Goal: Information Seeking & Learning: Check status

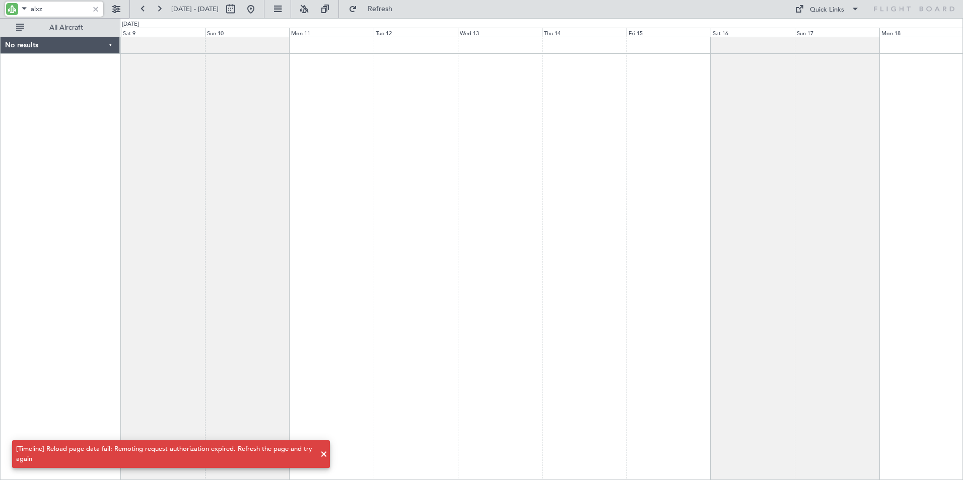
type input "aix"
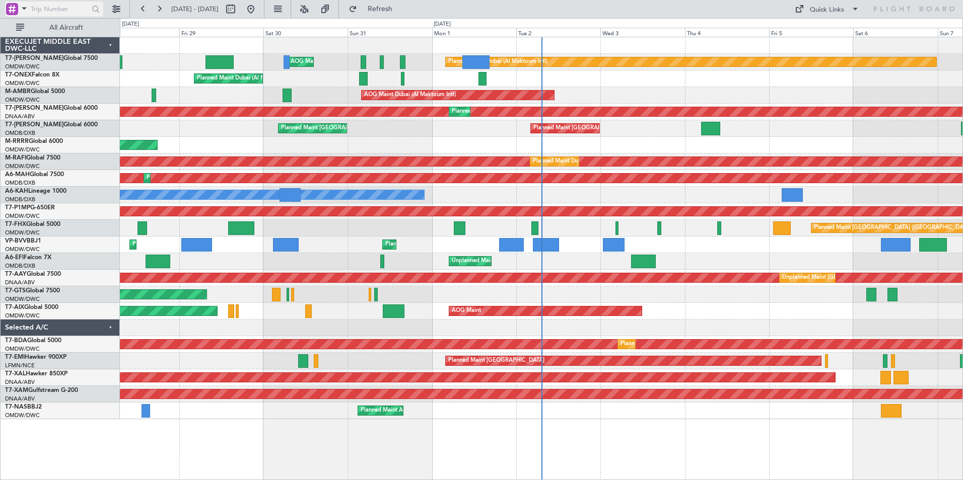
click at [25, 11] on span at bounding box center [24, 8] width 12 height 13
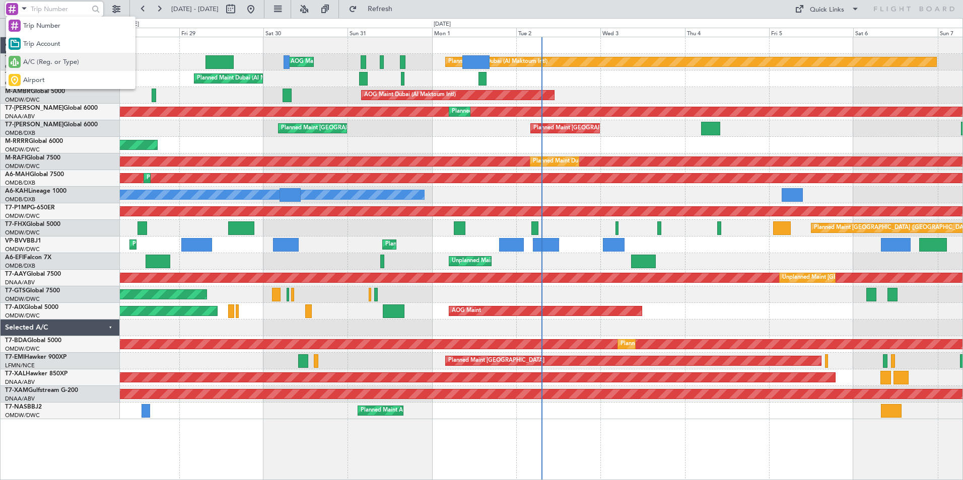
click at [41, 63] on span "A/C (Reg. or Type)" at bounding box center [51, 62] width 56 height 10
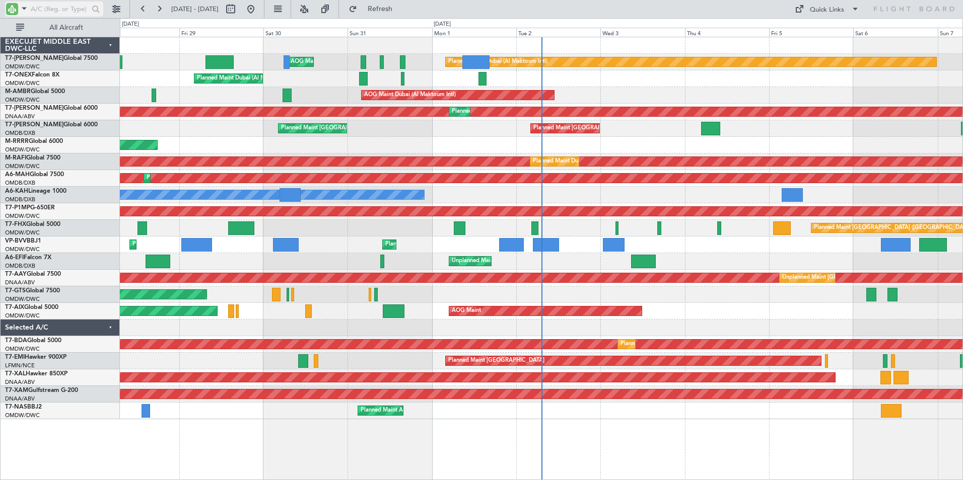
click at [65, 9] on input "text" at bounding box center [60, 9] width 58 height 15
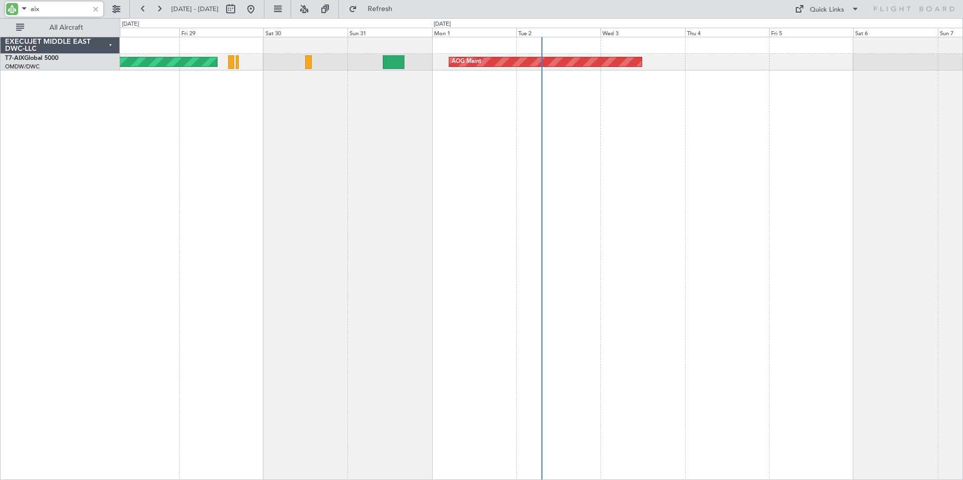
click at [342, 220] on div "Unplanned Maint Munich Oberpfaffenhofen AOG Maint" at bounding box center [541, 259] width 843 height 444
drag, startPoint x: 53, startPoint y: 14, endPoint x: -15, endPoint y: 5, distance: 68.6
click at [0, 5] on html "aix [DATE] - [DATE] Refresh Quick Links All Aircraft Unplanned Maint [GEOGRAPHI…" at bounding box center [481, 240] width 963 height 480
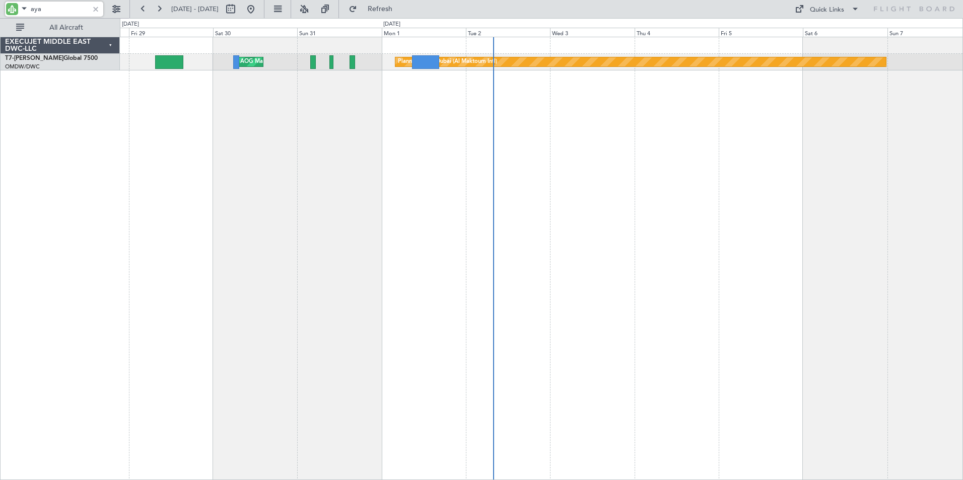
click at [772, 234] on div "AOG Maint Dubai (Al Maktoum Intl) Planned Maint [GEOGRAPHIC_DATA] (Al Maktoum I…" at bounding box center [541, 259] width 843 height 444
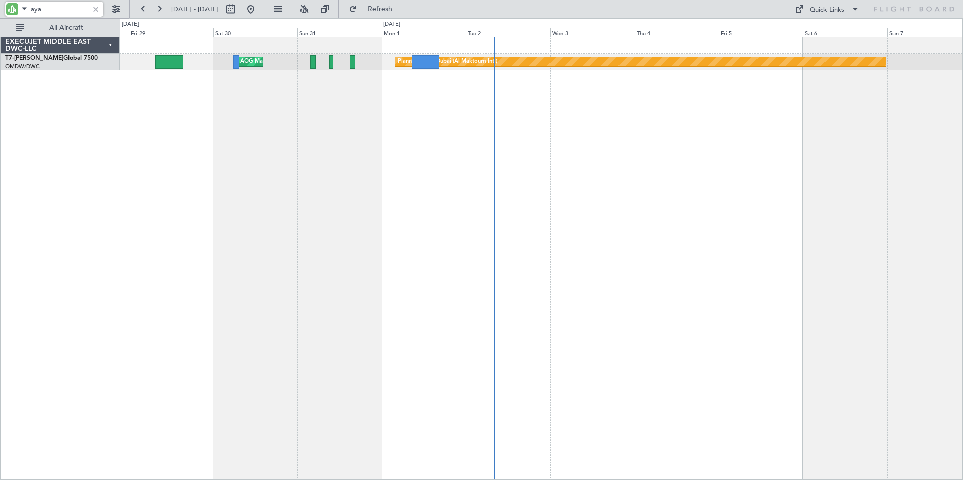
drag, startPoint x: 48, startPoint y: 10, endPoint x: -28, endPoint y: 14, distance: 76.6
click at [0, 14] on html "aya [DATE] - [DATE] Refresh Quick Links All Aircraft AOG Maint [GEOGRAPHIC_DATA…" at bounding box center [481, 240] width 963 height 480
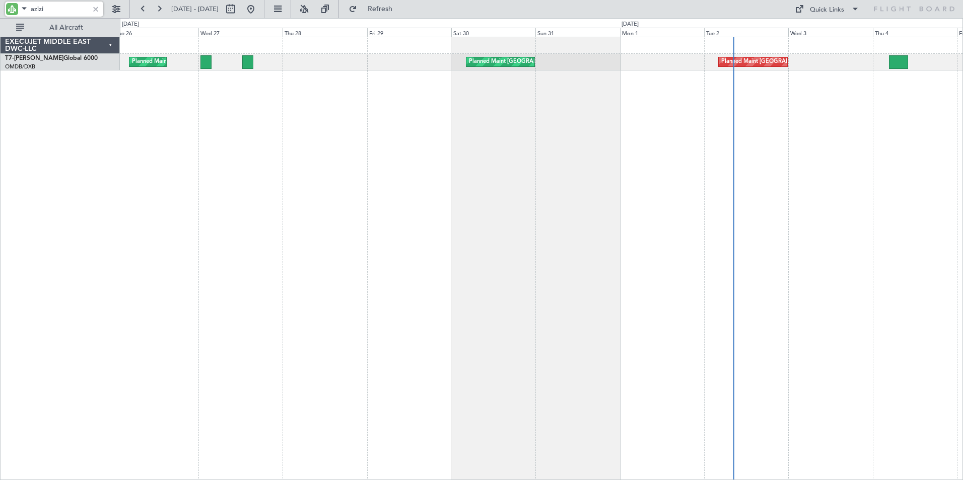
click at [466, 203] on div "Planned Maint [GEOGRAPHIC_DATA] ([GEOGRAPHIC_DATA] Intl) Planned Maint [GEOGRAP…" at bounding box center [541, 259] width 843 height 444
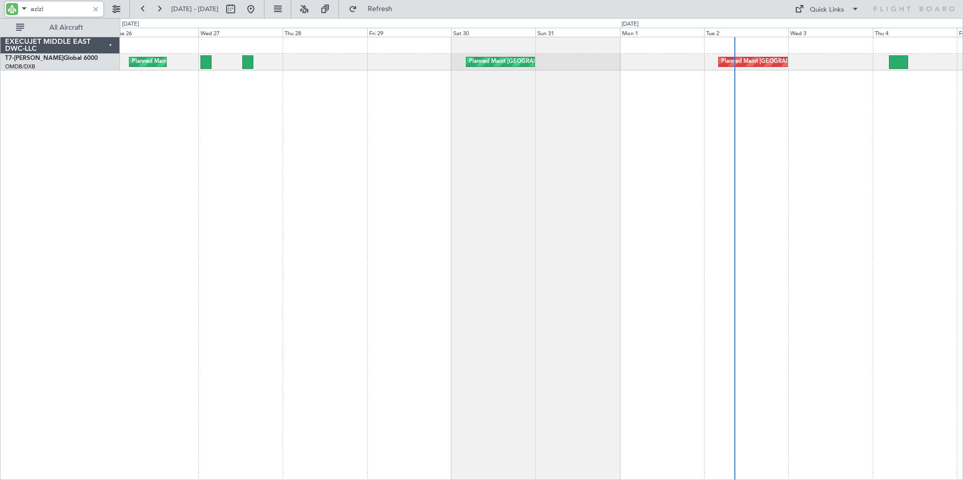
drag, startPoint x: 64, startPoint y: 10, endPoint x: -36, endPoint y: 23, distance: 101.1
click at [0, 23] on html "azizi [DATE] - [DATE] Refresh Quick Links All Aircraft Planned Maint [GEOGRAPHI…" at bounding box center [481, 240] width 963 height 480
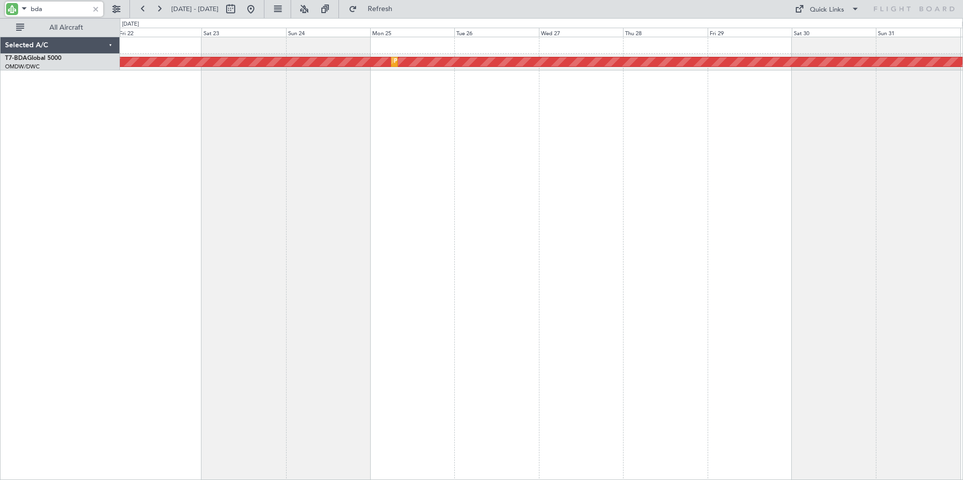
click at [670, 184] on div "Planned Maint Dubai (Al Maktoum Intl) Planned Maint [GEOGRAPHIC_DATA] (Al Makto…" at bounding box center [541, 259] width 843 height 444
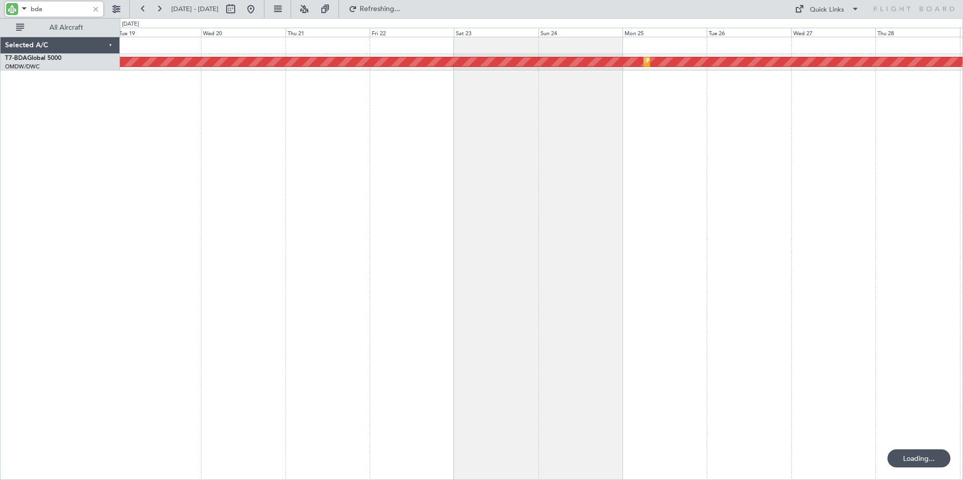
click at [541, 171] on div "Planned Maint Dubai (Al Maktoum Intl) Planned Maint [GEOGRAPHIC_DATA] (Al Makto…" at bounding box center [541, 259] width 843 height 444
click at [582, 179] on div "Planned Maint Dubai (Al Maktoum Intl)" at bounding box center [541, 259] width 843 height 444
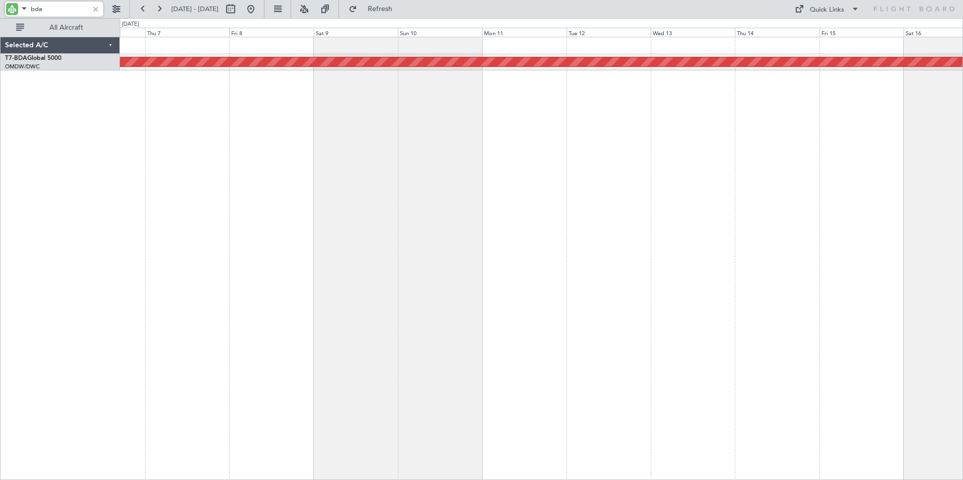
click at [603, 180] on div "Planned Maint Dubai (Al Maktoum Intl)" at bounding box center [541, 259] width 843 height 444
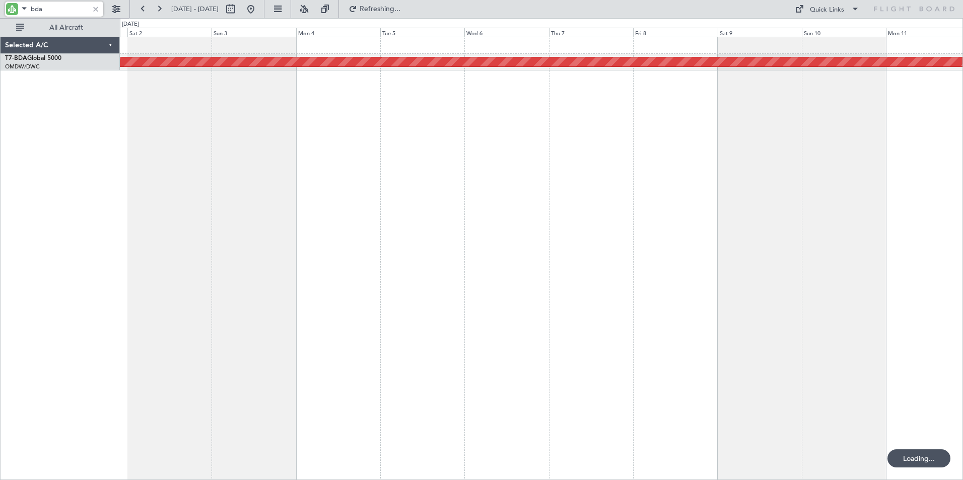
click at [540, 163] on div "Planned Maint Dubai (Al Maktoum Intl)" at bounding box center [541, 259] width 843 height 444
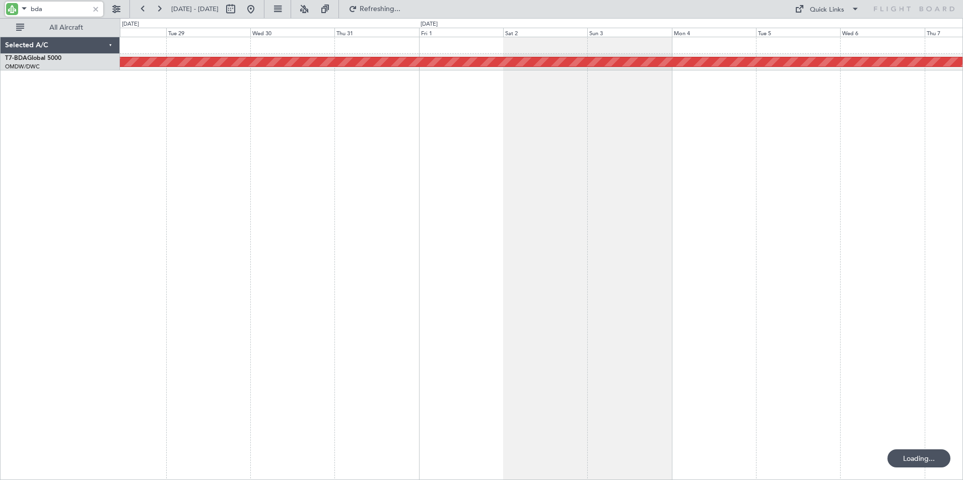
click at [540, 145] on div "Planned Maint Dubai (Al Maktoum Intl)" at bounding box center [541, 259] width 843 height 444
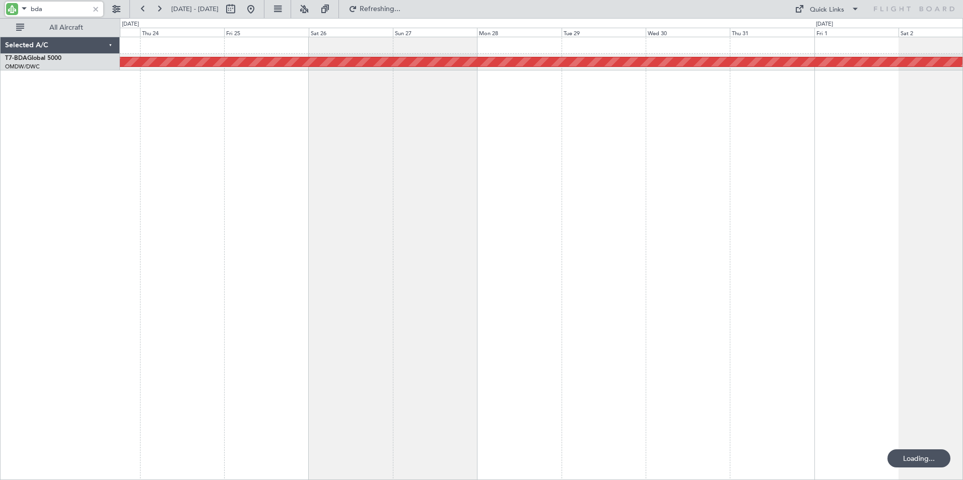
click at [550, 155] on div "Planned Maint Dubai (Al Maktoum Intl)" at bounding box center [541, 259] width 843 height 444
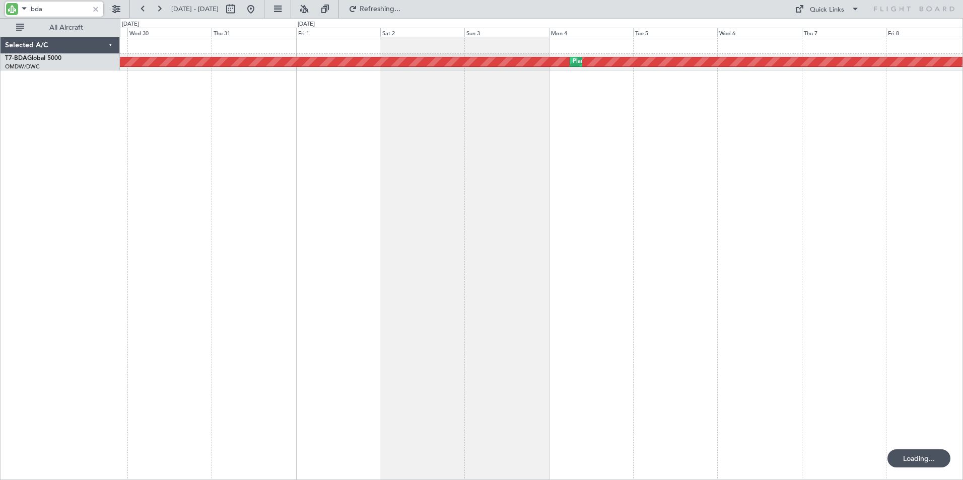
click at [277, 180] on div "Planned Maint Dubai (Al Maktoum Intl) Planned Maint [GEOGRAPHIC_DATA] (Al Makto…" at bounding box center [541, 259] width 843 height 444
drag, startPoint x: 56, startPoint y: 14, endPoint x: -77, endPoint y: 14, distance: 132.9
click at [0, 14] on html "bda [DATE] - [DATE] Refresh Quick Links All Aircraft Planned Maint [GEOGRAPHIC_…" at bounding box center [481, 240] width 963 height 480
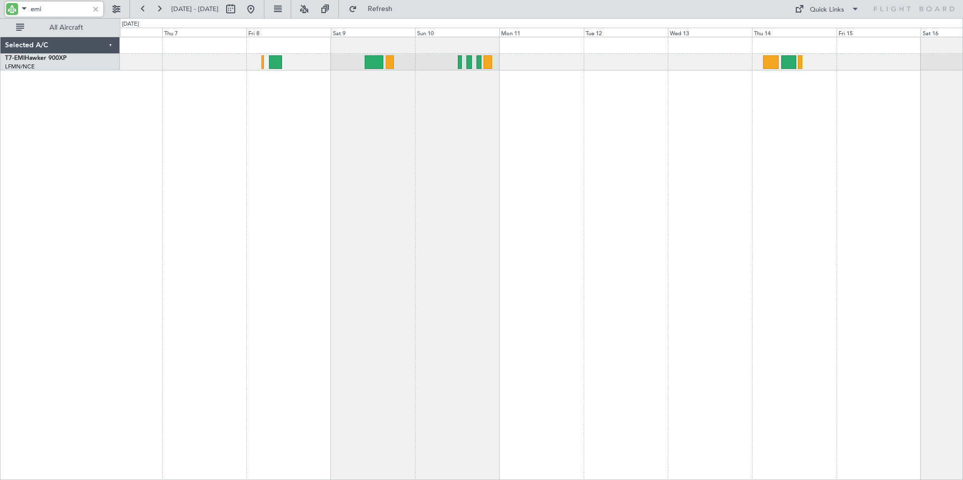
click at [85, 209] on div "A/C Unavailable Selected A/C T7-EMI Hawker 900XP [GEOGRAPHIC_DATA]/NCE [GEOGRAP…" at bounding box center [481, 249] width 963 height 462
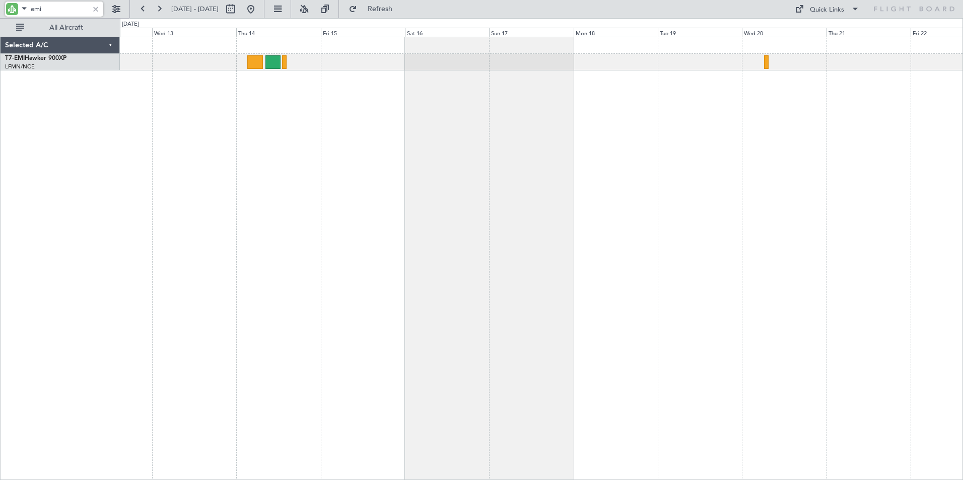
click at [229, 213] on div at bounding box center [541, 259] width 843 height 444
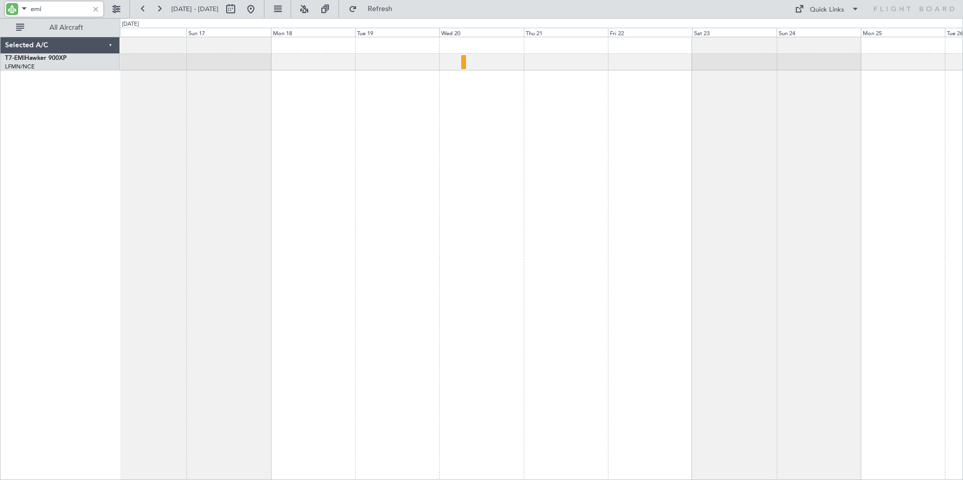
click at [214, 221] on div at bounding box center [541, 259] width 843 height 444
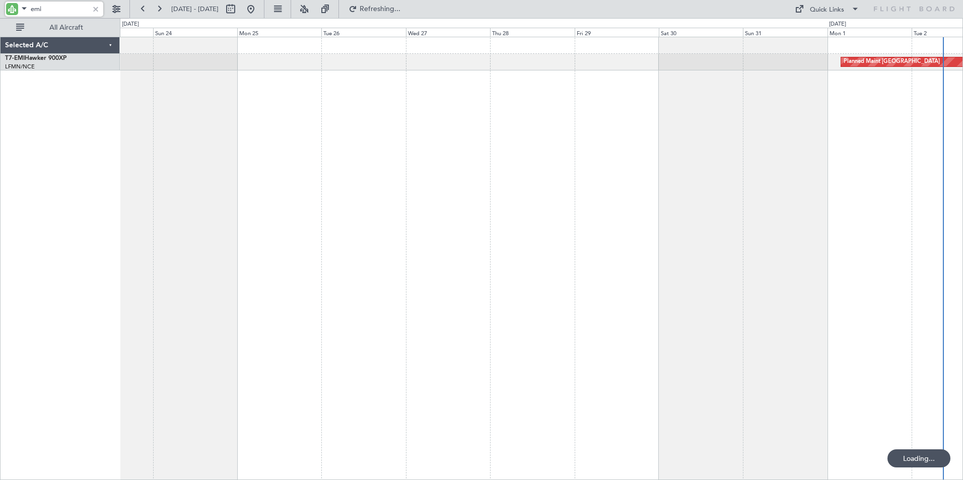
click at [422, 252] on div "Planned Maint [GEOGRAPHIC_DATA]" at bounding box center [541, 259] width 843 height 444
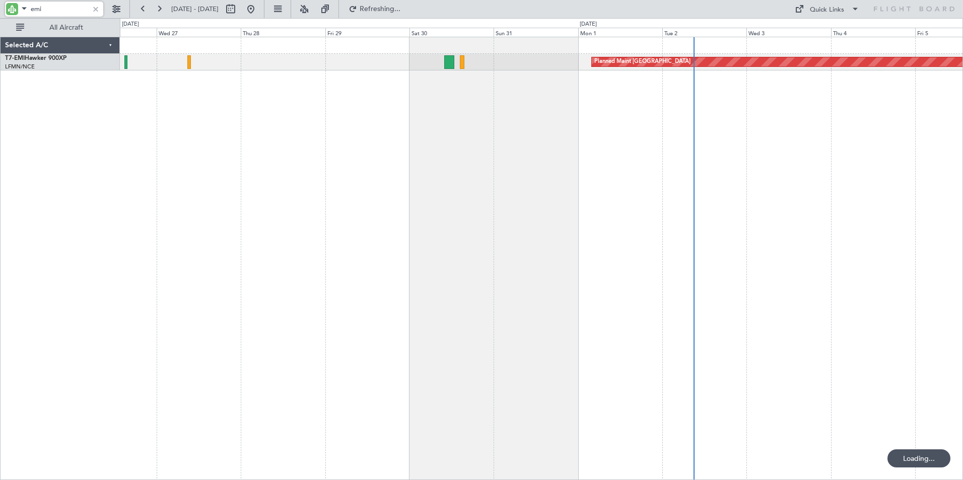
click at [388, 241] on div "Planned Maint [GEOGRAPHIC_DATA]" at bounding box center [541, 259] width 843 height 444
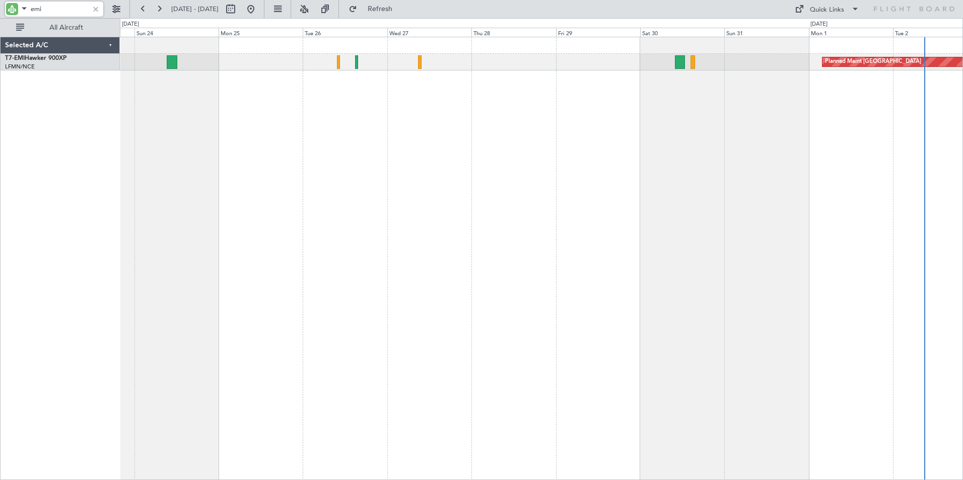
click at [403, 241] on div "Planned Maint [GEOGRAPHIC_DATA] Planned Maint [PERSON_NAME]" at bounding box center [541, 259] width 843 height 444
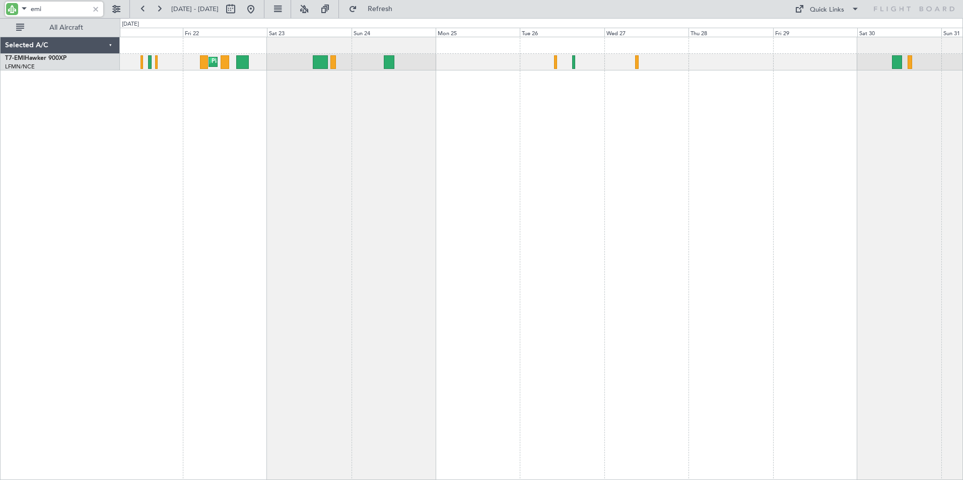
click at [399, 222] on div "Planned Maint [PERSON_NAME] Planned Maint [GEOGRAPHIC_DATA]" at bounding box center [541, 259] width 843 height 444
click at [100, 147] on div "Selected A/C T7-EMI Hawker 900XP [GEOGRAPHIC_DATA]/NCE [GEOGRAPHIC_DATA] ([GEOG…" at bounding box center [60, 259] width 119 height 444
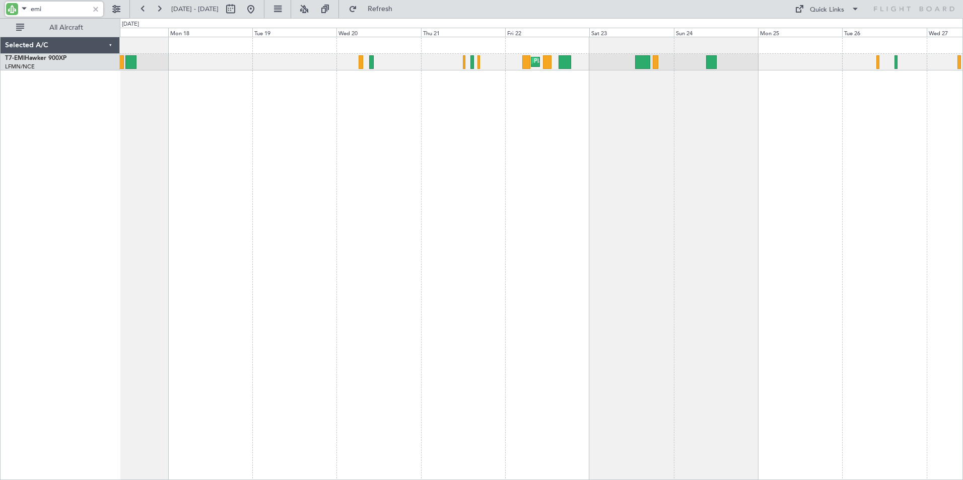
click at [593, 226] on div "Planned Maint [PERSON_NAME]" at bounding box center [541, 259] width 843 height 444
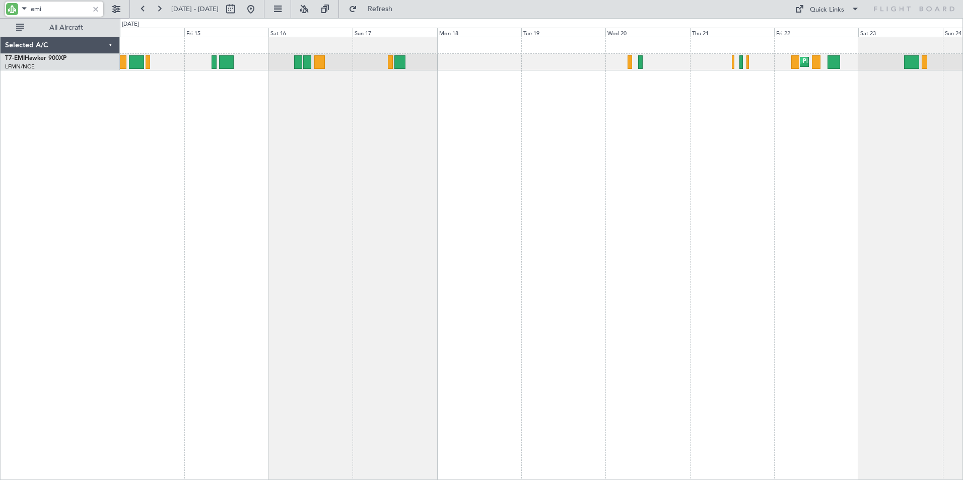
click at [637, 219] on div "Planned Maint [PERSON_NAME]" at bounding box center [541, 259] width 843 height 444
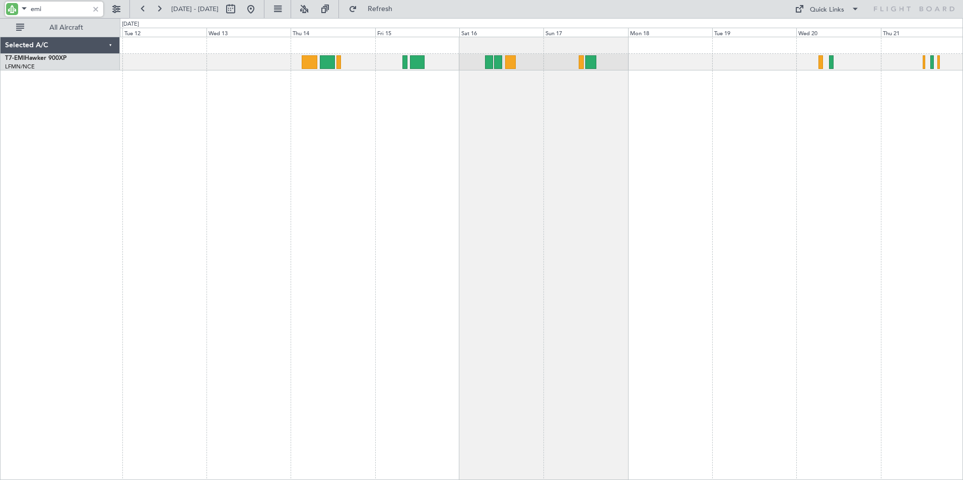
click at [476, 209] on div "Planned Maint [PERSON_NAME]" at bounding box center [541, 259] width 843 height 444
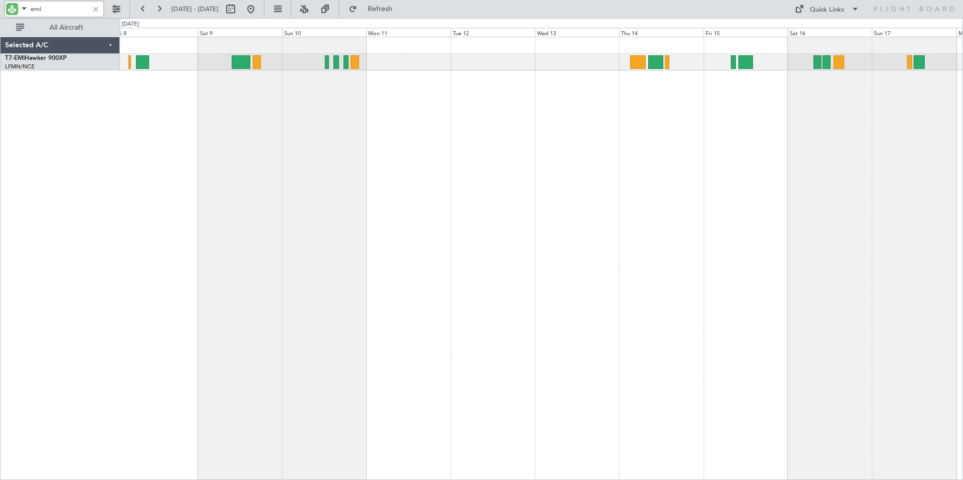
click at [574, 194] on div at bounding box center [541, 259] width 843 height 444
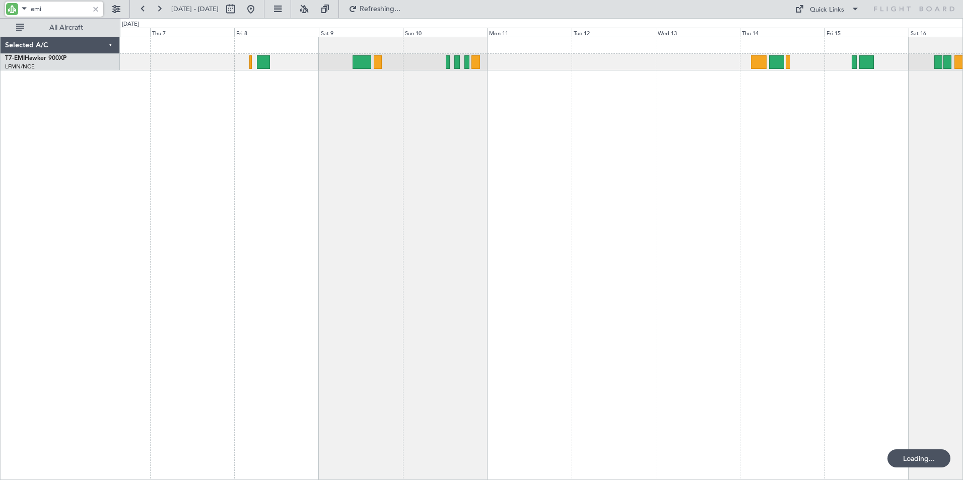
click at [555, 208] on div at bounding box center [541, 259] width 843 height 444
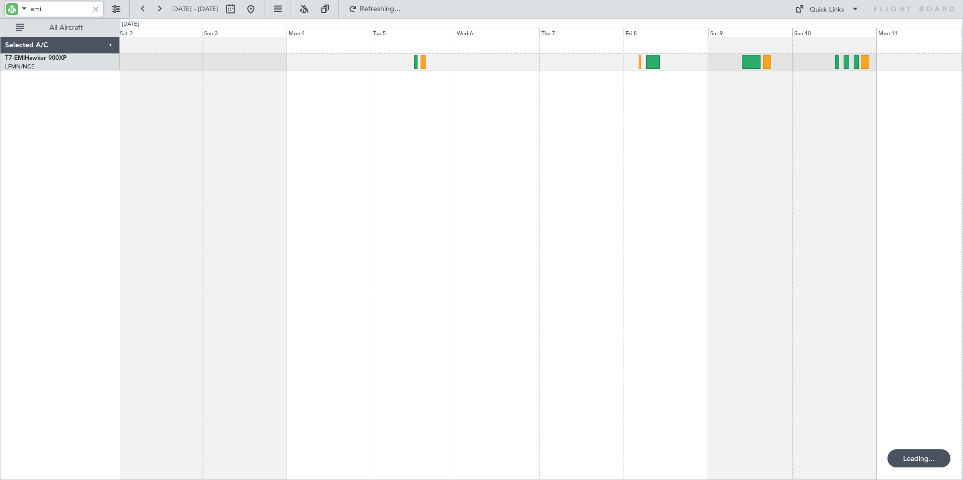
click at [584, 228] on div at bounding box center [541, 259] width 843 height 444
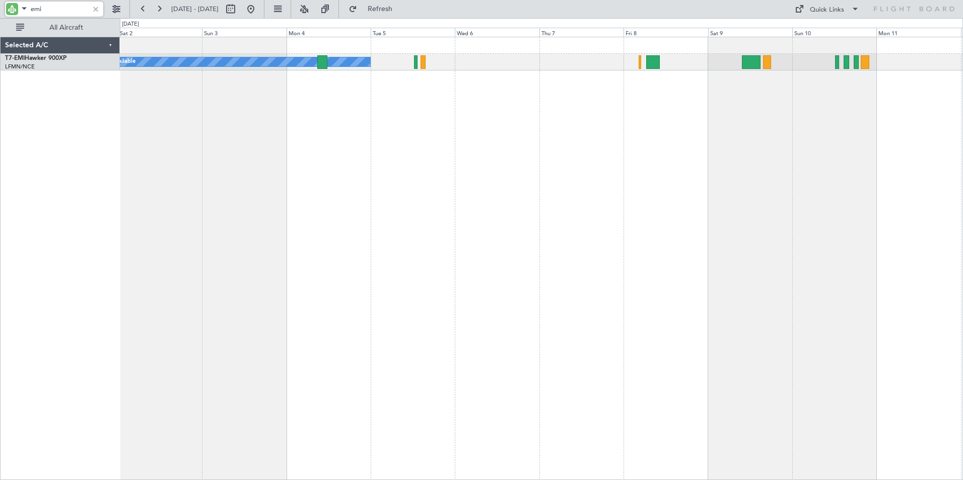
click at [152, 220] on div "A/C Unavailable" at bounding box center [541, 259] width 843 height 444
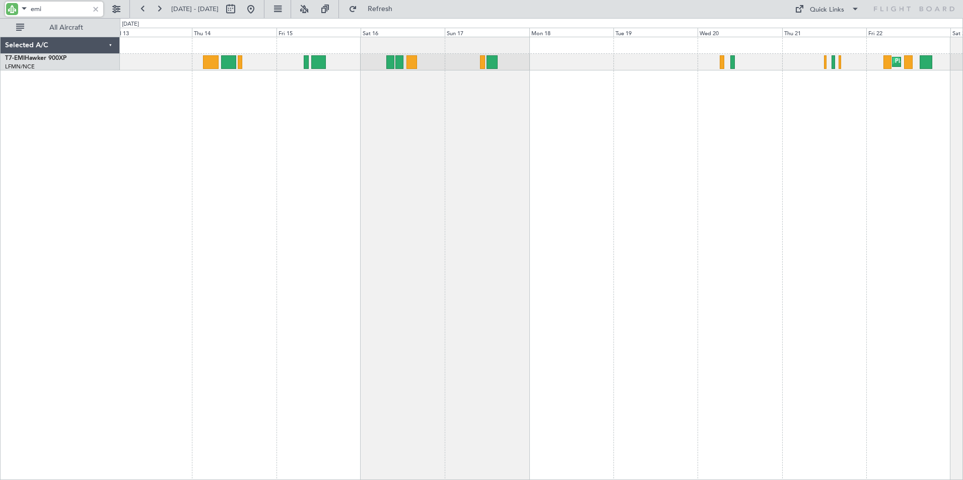
click at [146, 204] on div "Planned Maint [PERSON_NAME]" at bounding box center [541, 259] width 843 height 444
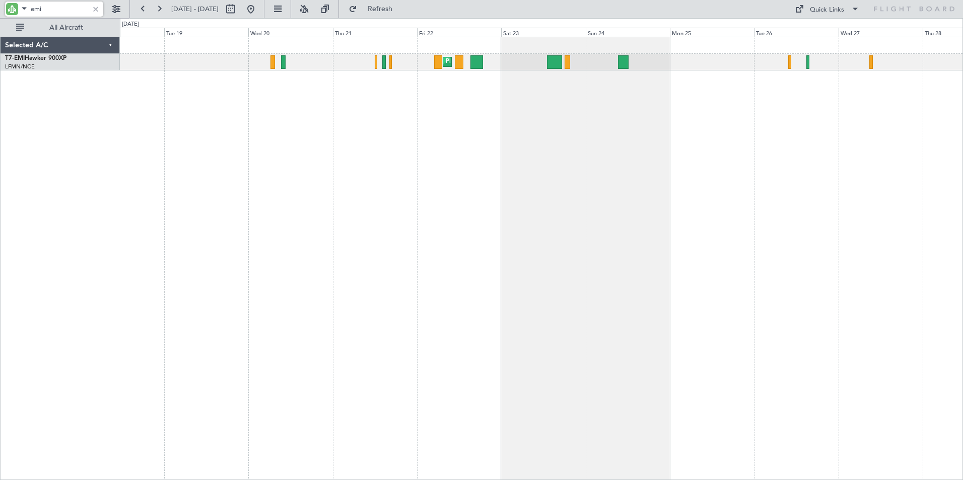
click at [202, 191] on div "Planned Maint [PERSON_NAME]" at bounding box center [541, 259] width 843 height 444
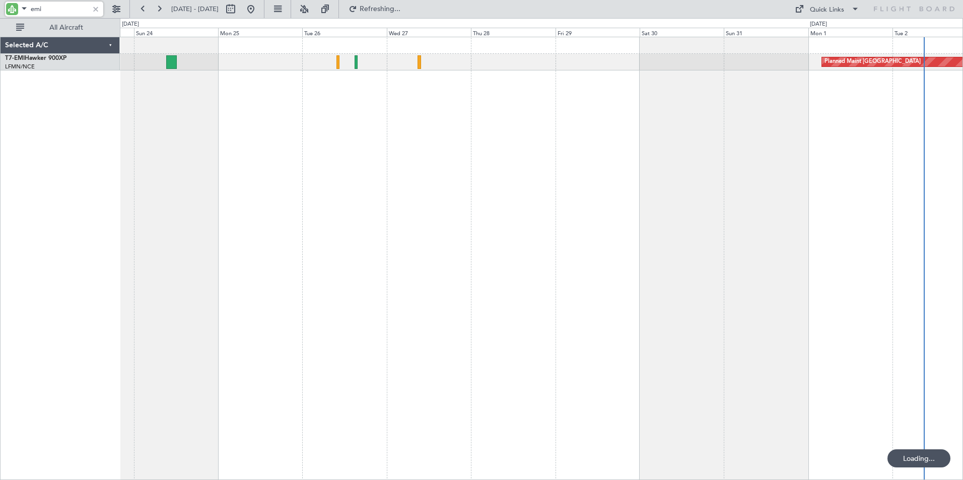
click at [132, 198] on div "Planned Maint [GEOGRAPHIC_DATA] Planned Maint [PERSON_NAME]" at bounding box center [541, 259] width 843 height 444
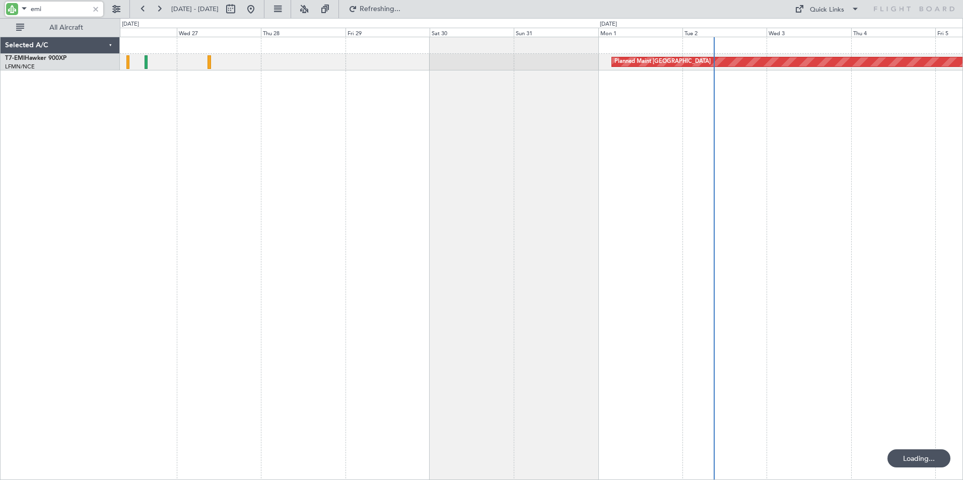
click at [0, 172] on html "emi [DATE] - [DATE] Refreshing... Quick Links All Aircraft Planned Maint [GEOGR…" at bounding box center [481, 240] width 963 height 480
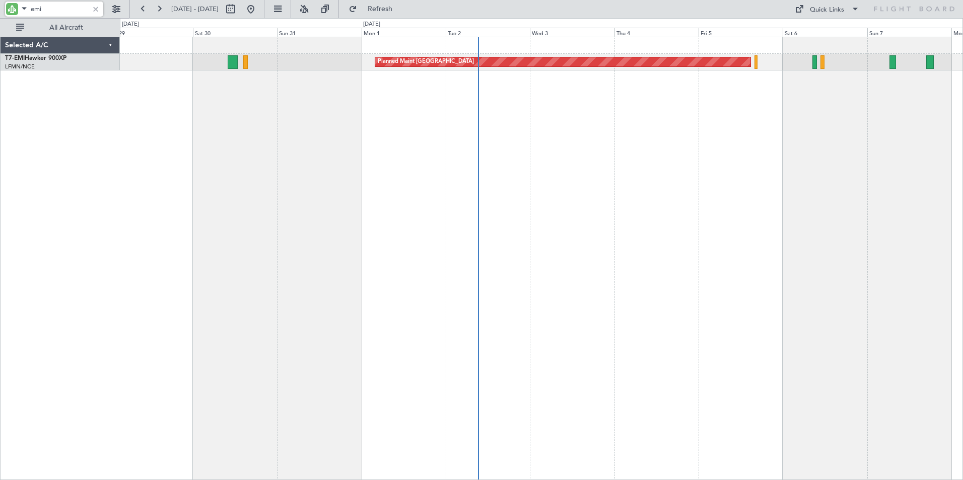
drag, startPoint x: 55, startPoint y: 12, endPoint x: -35, endPoint y: 21, distance: 90.6
click at [0, 21] on html "emi [DATE] - [DATE] Refresh Quick Links All Aircraft Planned Maint [GEOGRAPHIC_…" at bounding box center [481, 240] width 963 height 480
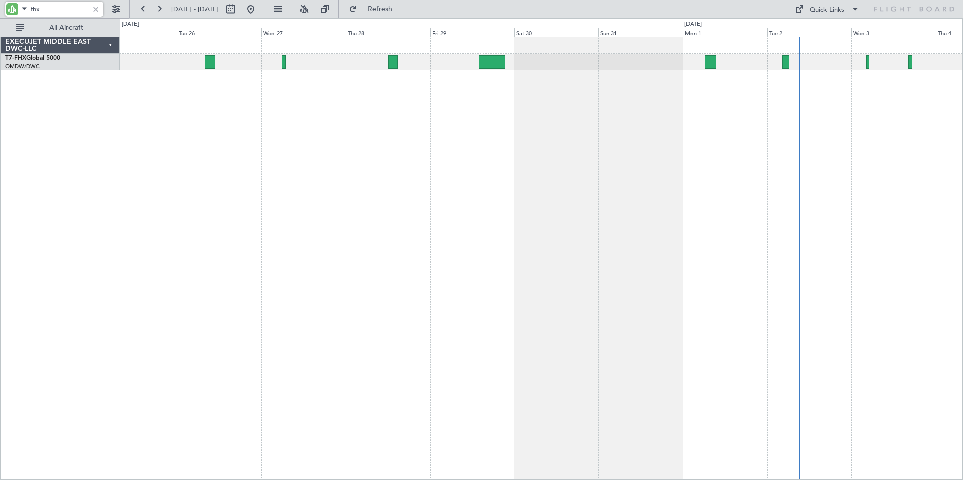
click at [596, 165] on div "Planned Maint [GEOGRAPHIC_DATA] ([GEOGRAPHIC_DATA]) Planned Maint [GEOGRAPHIC_D…" at bounding box center [541, 259] width 843 height 444
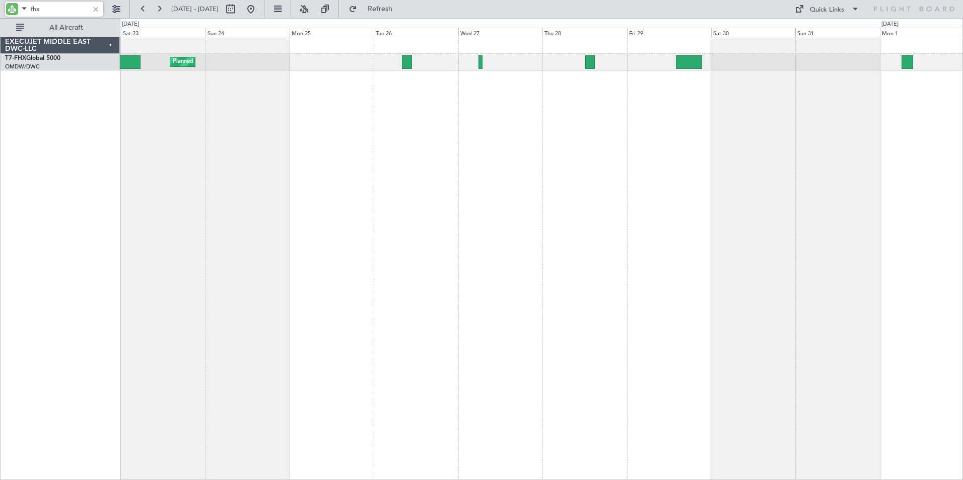
click at [544, 184] on div "Planned Maint [GEOGRAPHIC_DATA] ([GEOGRAPHIC_DATA])" at bounding box center [541, 259] width 843 height 444
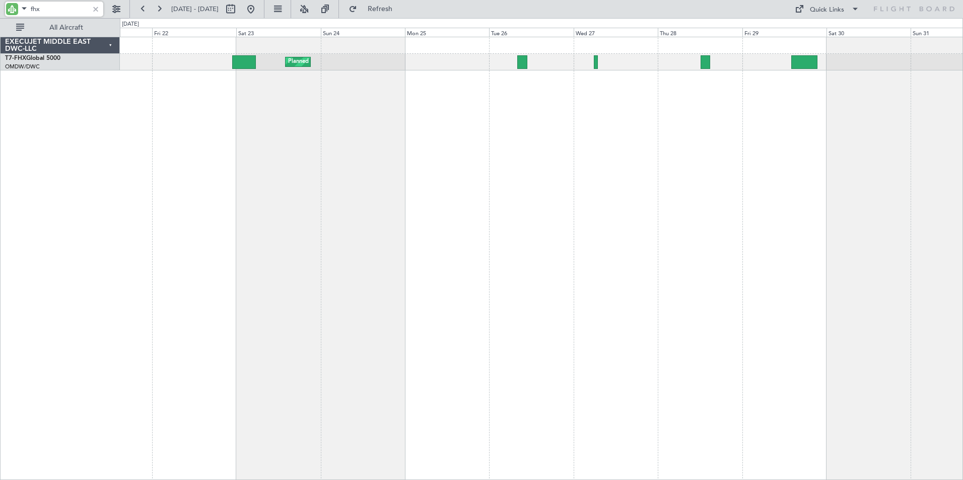
click at [318, 187] on div "Planned Maint [GEOGRAPHIC_DATA] ([GEOGRAPHIC_DATA])" at bounding box center [541, 259] width 843 height 444
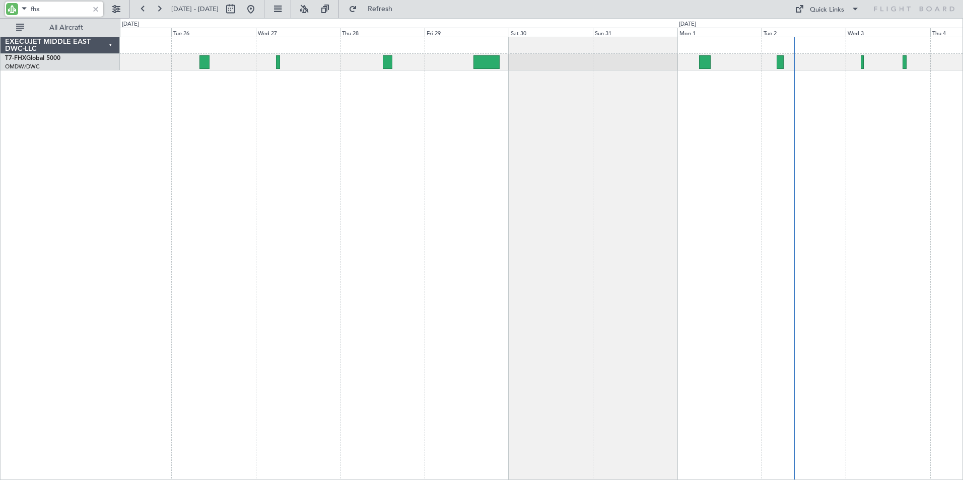
click at [370, 202] on div "Planned Maint [GEOGRAPHIC_DATA] ([GEOGRAPHIC_DATA]) Planned Maint [GEOGRAPHIC_D…" at bounding box center [541, 259] width 843 height 444
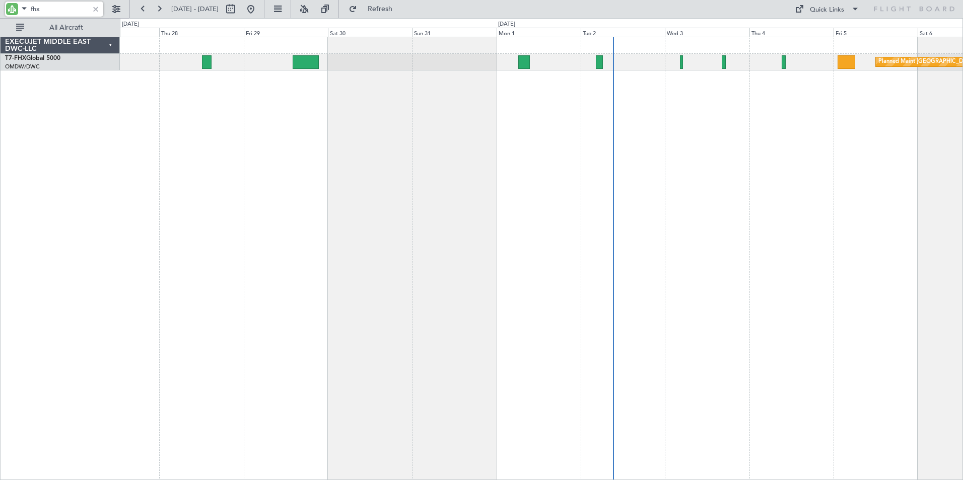
click at [407, 188] on div "Planned Maint [GEOGRAPHIC_DATA] ([GEOGRAPHIC_DATA])" at bounding box center [541, 259] width 843 height 444
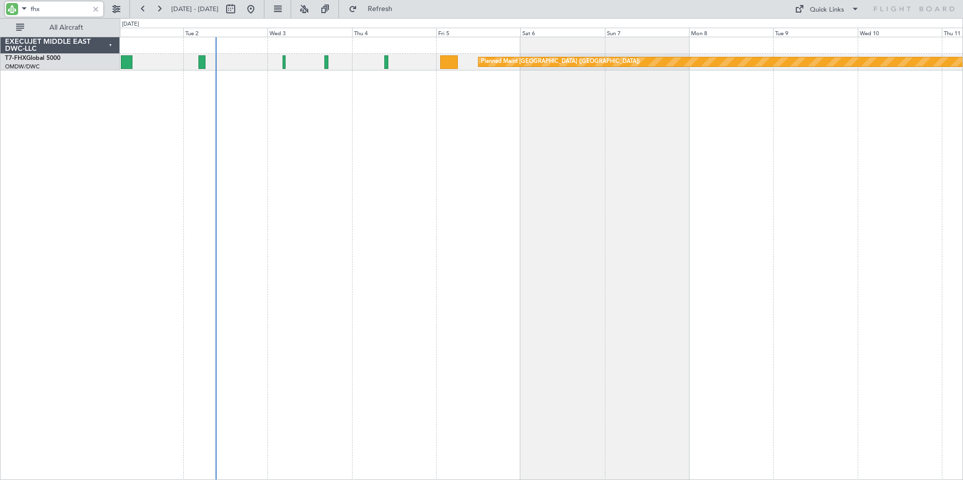
click at [451, 204] on div "Planned Maint [GEOGRAPHIC_DATA] ([GEOGRAPHIC_DATA])" at bounding box center [541, 259] width 843 height 444
drag, startPoint x: 44, startPoint y: 12, endPoint x: -8, endPoint y: 8, distance: 52.0
click at [0, 8] on html "fhx [DATE] - [DATE] Refresh Quick Links All Aircraft Planned Maint [GEOGRAPHIC_…" at bounding box center [481, 240] width 963 height 480
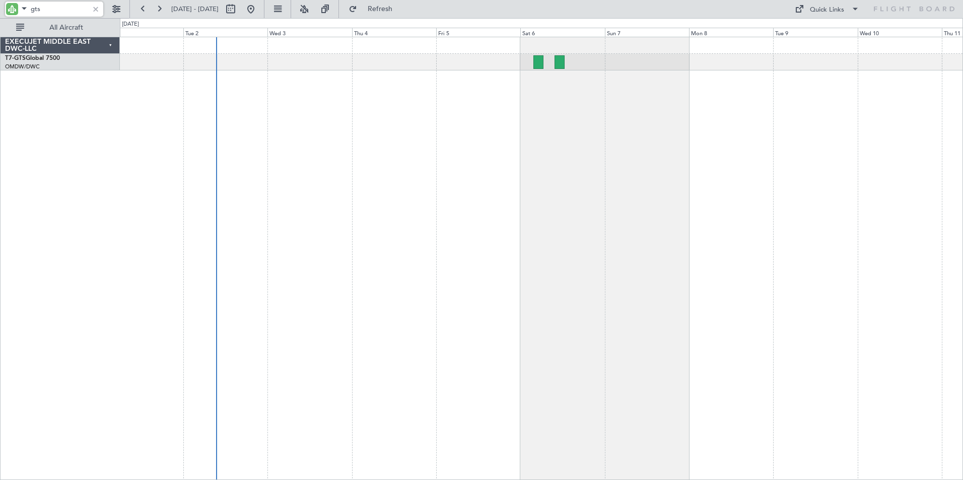
click at [417, 165] on div at bounding box center [541, 259] width 843 height 444
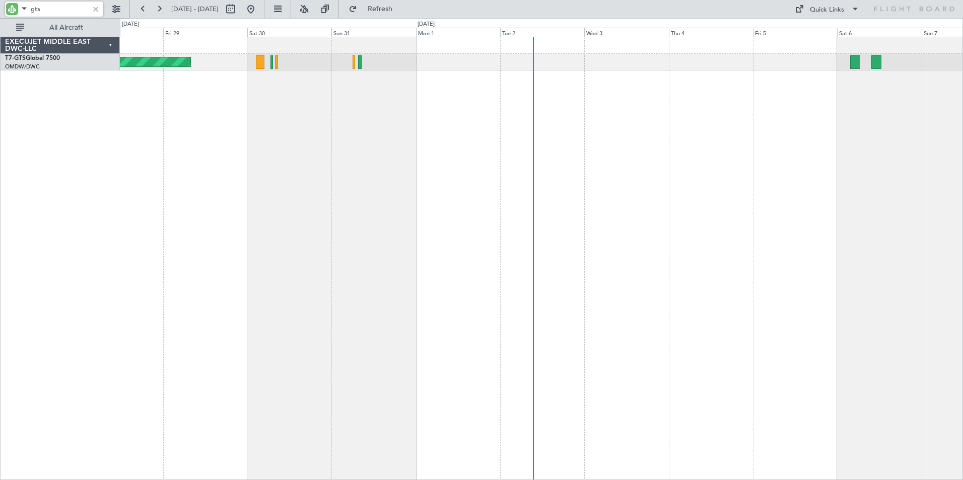
click at [712, 209] on div "Unplanned Maint [GEOGRAPHIC_DATA] (Seletar)" at bounding box center [541, 259] width 843 height 444
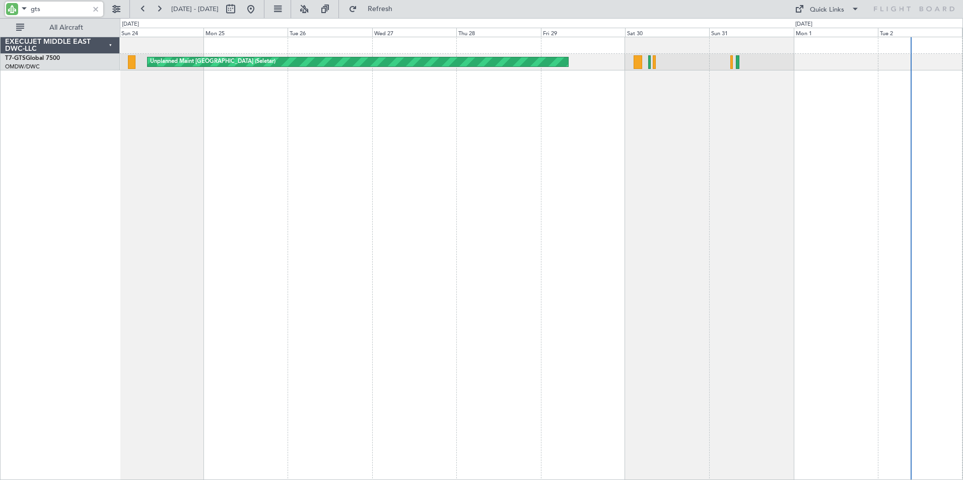
click at [698, 205] on div "Unplanned Maint [GEOGRAPHIC_DATA] (Seletar)" at bounding box center [541, 259] width 843 height 444
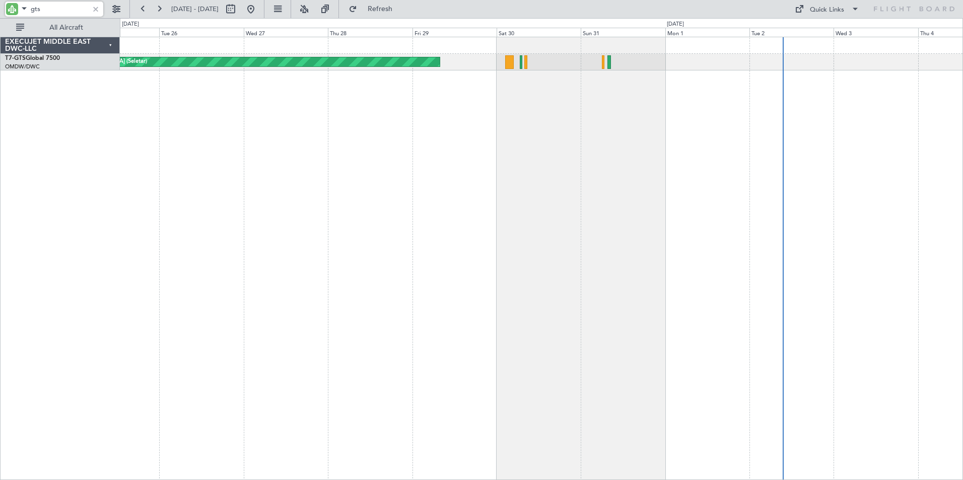
click at [673, 256] on div "Unplanned Maint [GEOGRAPHIC_DATA] (Seletar)" at bounding box center [541, 259] width 843 height 444
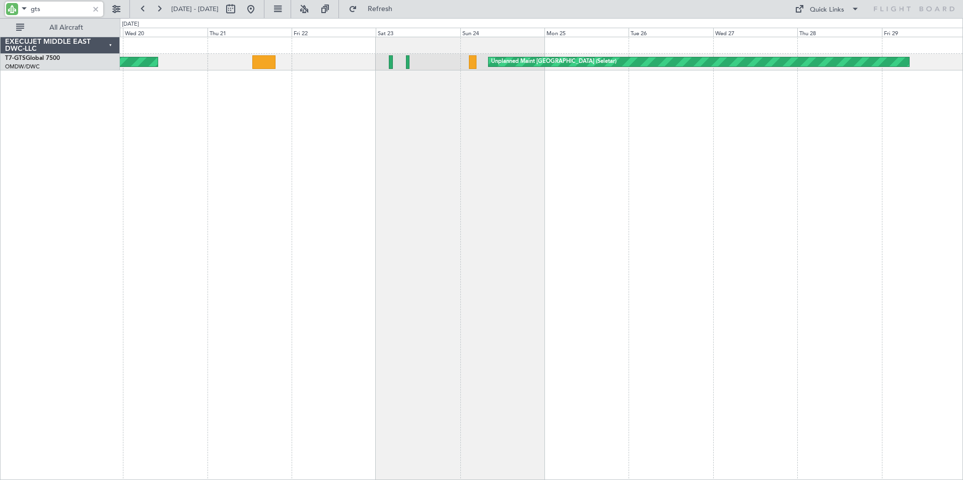
click at [775, 175] on div "Unplanned Maint [GEOGRAPHIC_DATA] (Seletar) Planned Maint [GEOGRAPHIC_DATA] (Al…" at bounding box center [541, 259] width 843 height 444
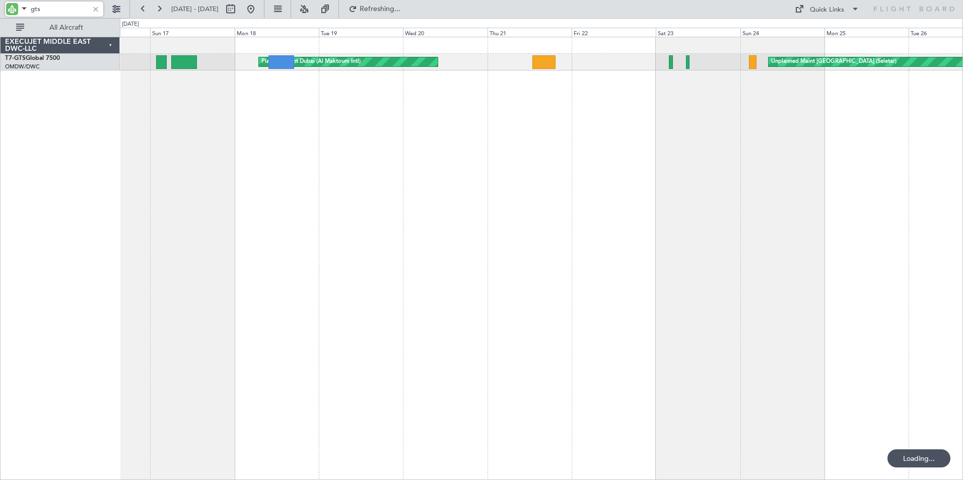
click at [585, 165] on div "Planned Maint Dubai (Al Maktoum Intl) Unplanned Maint [GEOGRAPHIC_DATA] (Seleta…" at bounding box center [541, 259] width 843 height 444
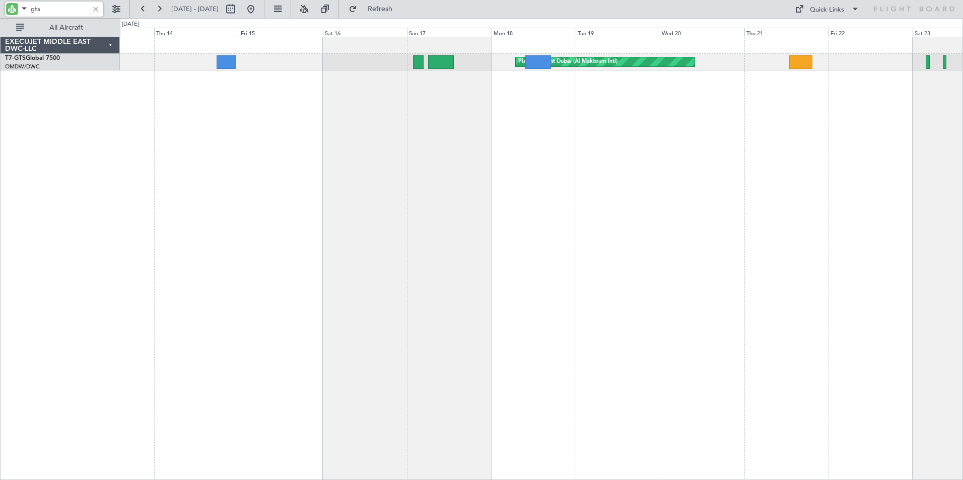
click at [505, 213] on div "Planned Maint Dubai (Al Maktoum Intl) Unplanned Maint [GEOGRAPHIC_DATA] (Seleta…" at bounding box center [541, 259] width 843 height 444
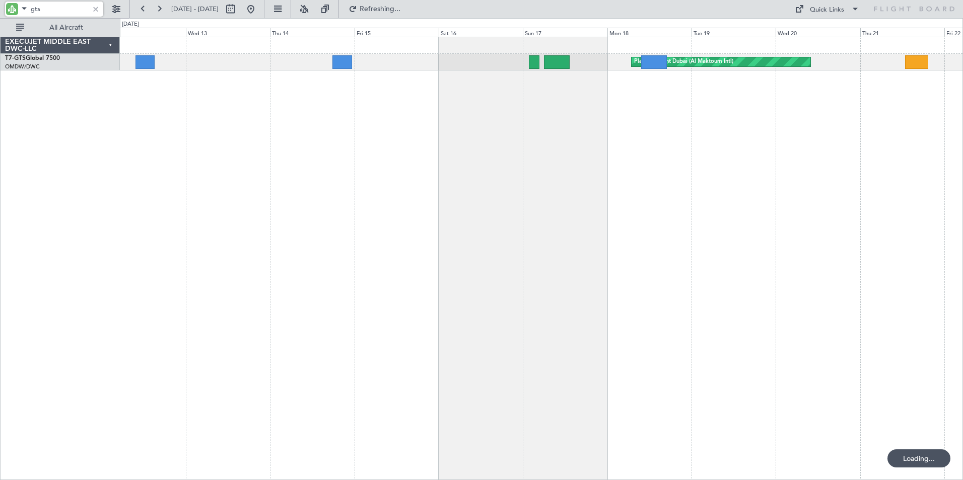
click at [588, 207] on div "Planned Maint Dubai (Al Maktoum Intl) Unplanned Maint [GEOGRAPHIC_DATA] (Seleta…" at bounding box center [541, 259] width 843 height 444
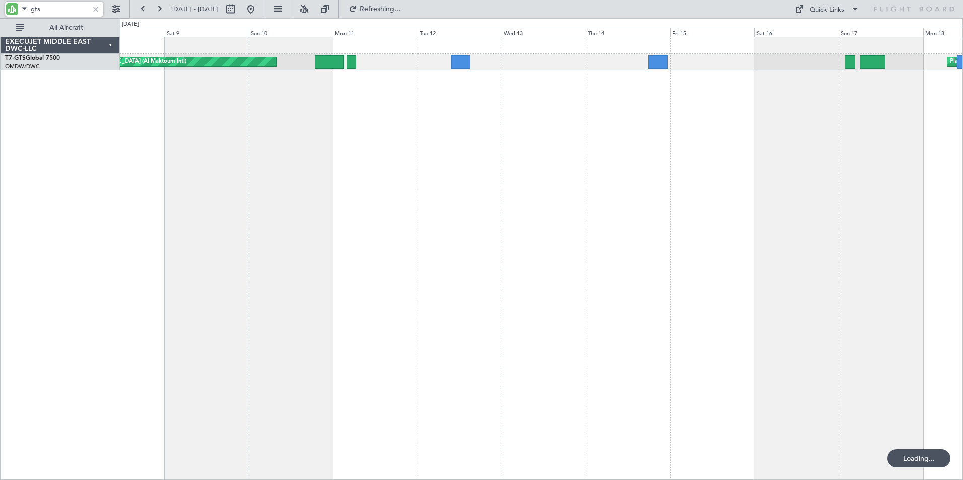
click at [440, 191] on div "Planned Maint Dubai (Al Maktoum Intl) Unplanned Maint [GEOGRAPHIC_DATA] (Al Mak…" at bounding box center [541, 259] width 843 height 444
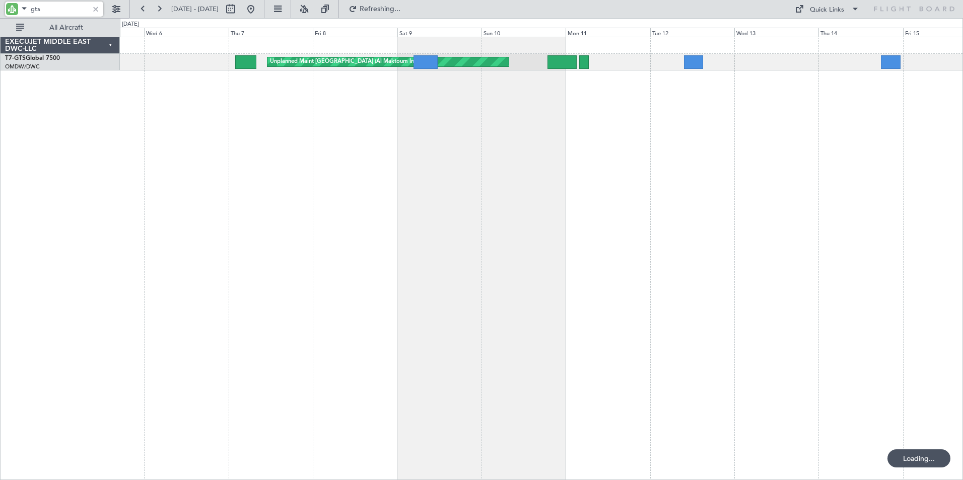
click at [442, 187] on div "Unplanned Maint [GEOGRAPHIC_DATA] (Al Maktoum Intl)" at bounding box center [541, 259] width 843 height 444
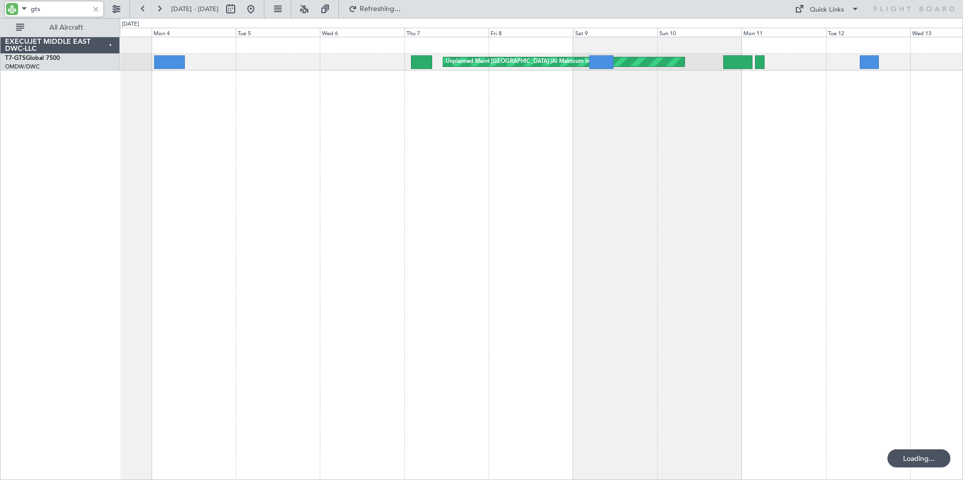
click at [400, 193] on div "Unplanned Maint [GEOGRAPHIC_DATA] (Al Maktoum Intl)" at bounding box center [541, 259] width 843 height 444
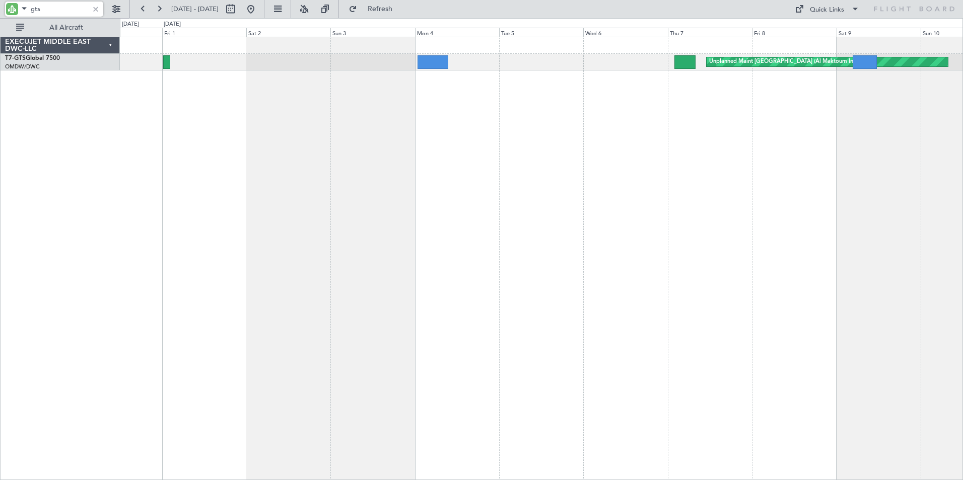
click at [571, 238] on div "Unplanned Maint [GEOGRAPHIC_DATA] (Al Maktoum Intl)" at bounding box center [541, 259] width 843 height 444
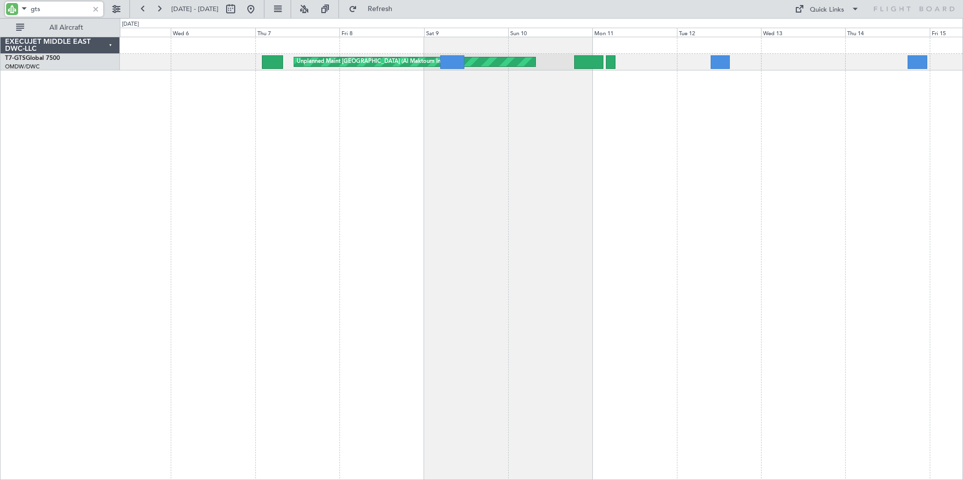
click at [236, 228] on div "Unplanned Maint [GEOGRAPHIC_DATA] (Al Maktoum Intl)" at bounding box center [541, 259] width 843 height 444
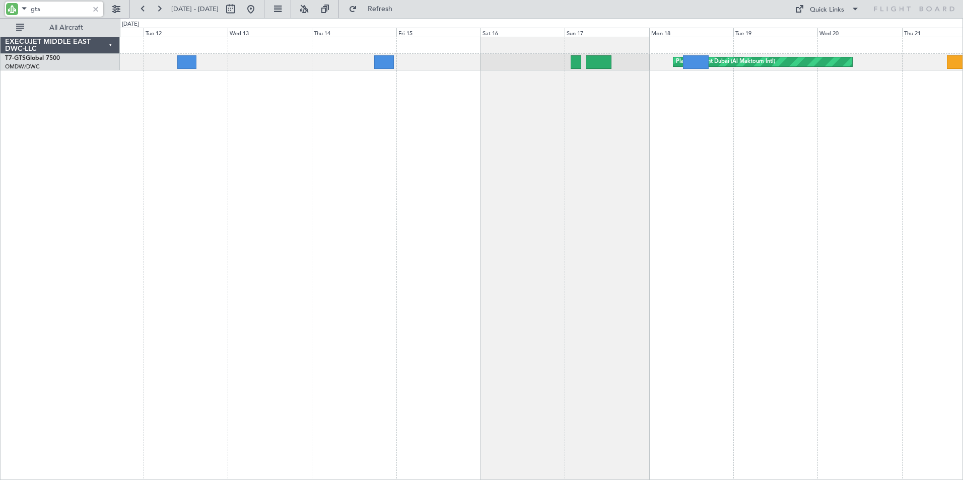
click at [347, 232] on div "Planned Maint Dubai (Al Maktoum Intl) Unplanned Maint [GEOGRAPHIC_DATA] (Al Mak…" at bounding box center [541, 259] width 843 height 444
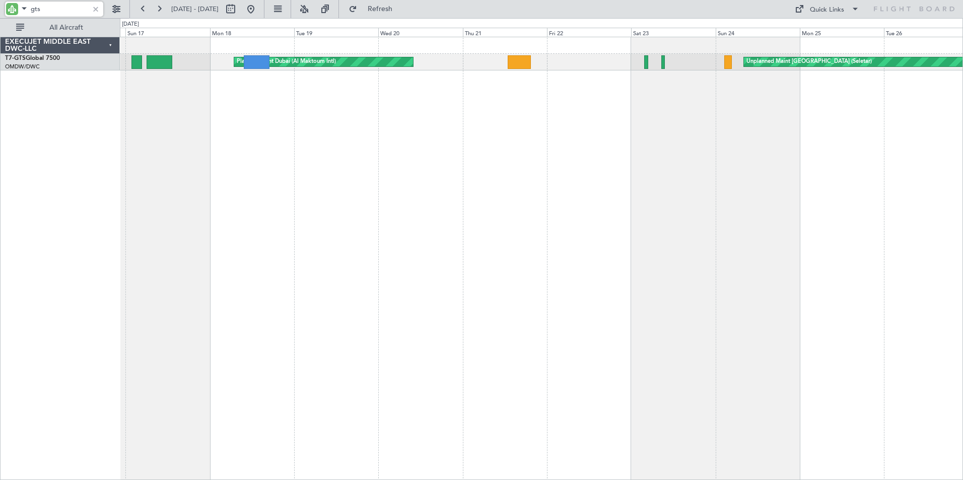
click at [338, 220] on div "Planned Maint Dubai (Al Maktoum Intl) Unplanned Maint [GEOGRAPHIC_DATA] (Seleta…" at bounding box center [541, 259] width 843 height 444
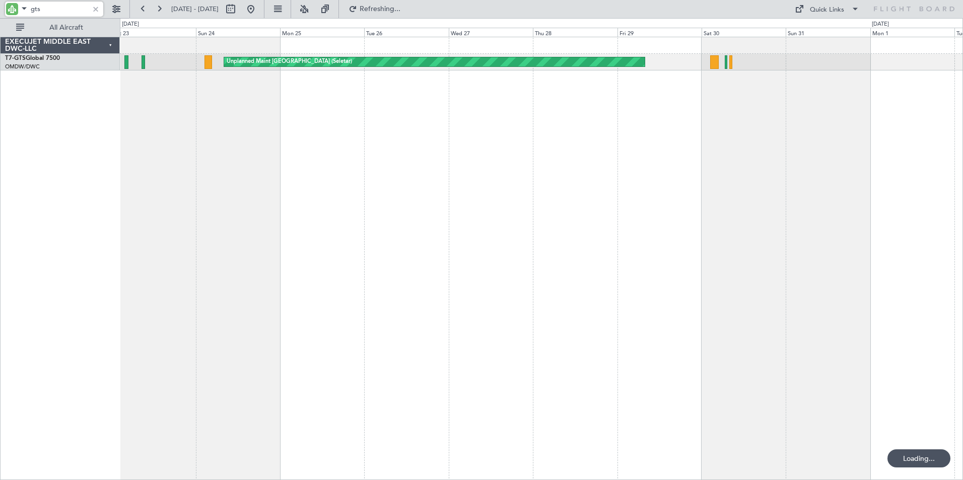
click at [249, 216] on div "Unplanned Maint [GEOGRAPHIC_DATA] (Seletar)" at bounding box center [541, 259] width 843 height 444
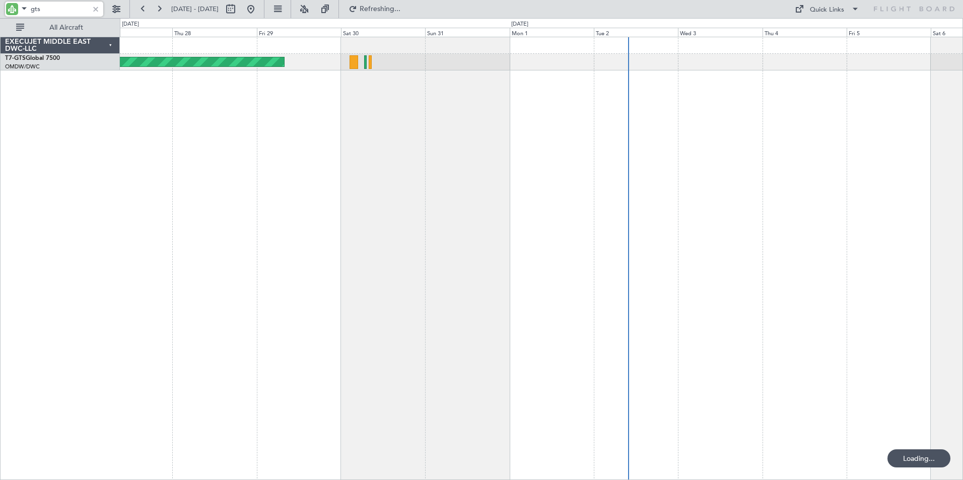
click at [168, 213] on div "Unplanned Maint [GEOGRAPHIC_DATA] (Seletar)" at bounding box center [541, 259] width 843 height 444
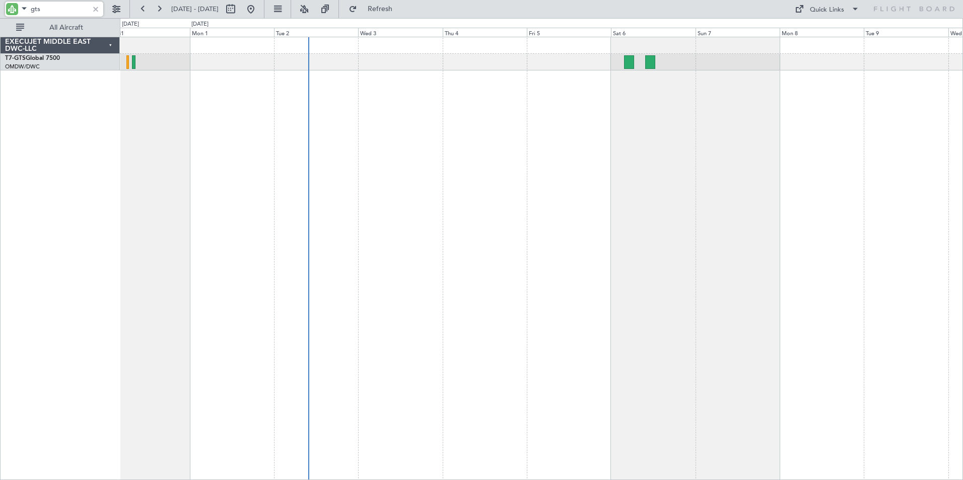
click at [203, 198] on div "Unplanned Maint [GEOGRAPHIC_DATA] (Seletar)" at bounding box center [541, 259] width 843 height 444
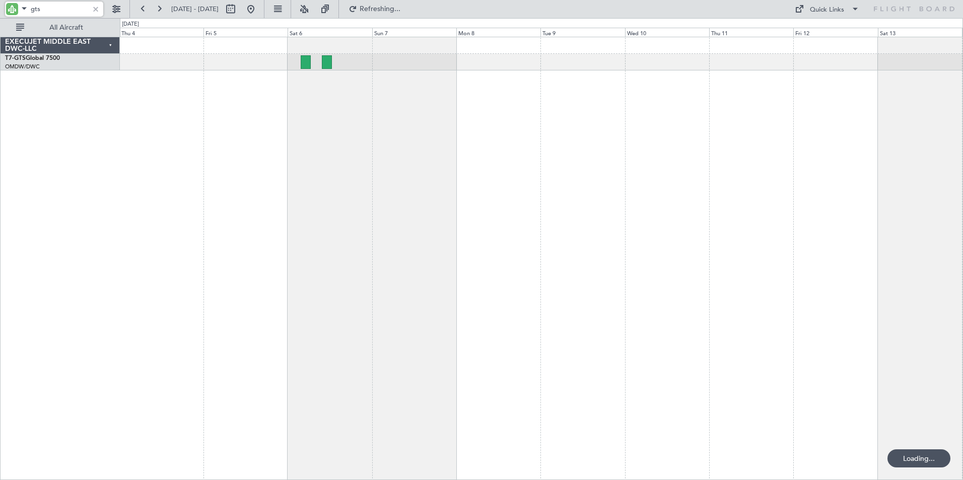
click at [389, 215] on div at bounding box center [541, 259] width 843 height 444
drag, startPoint x: 47, startPoint y: 9, endPoint x: -6, endPoint y: 15, distance: 53.2
click at [0, 15] on html "gts [DATE] - [DATE] Refreshing... Quick Links All Aircraft EXECUJET MIDDLE EAST…" at bounding box center [481, 240] width 963 height 480
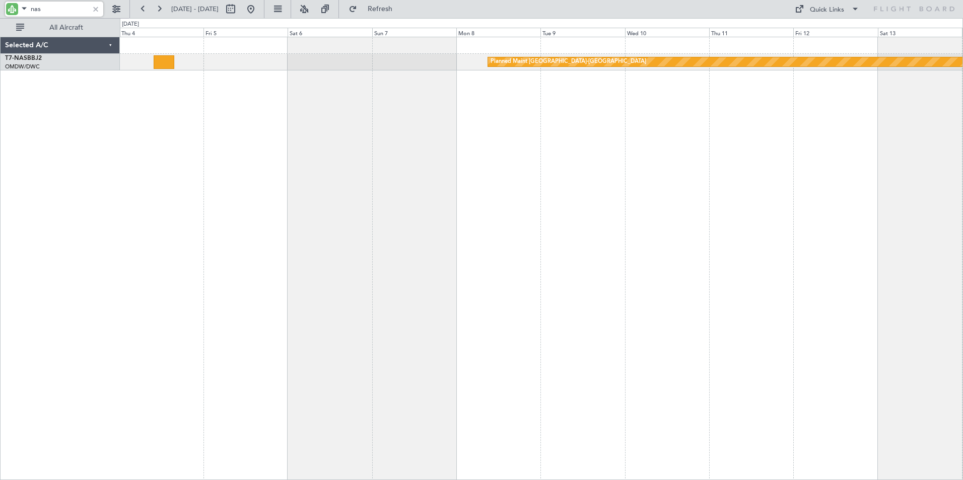
click at [364, 197] on div "Planned Maint [GEOGRAPHIC_DATA]-[GEOGRAPHIC_DATA]" at bounding box center [541, 259] width 843 height 444
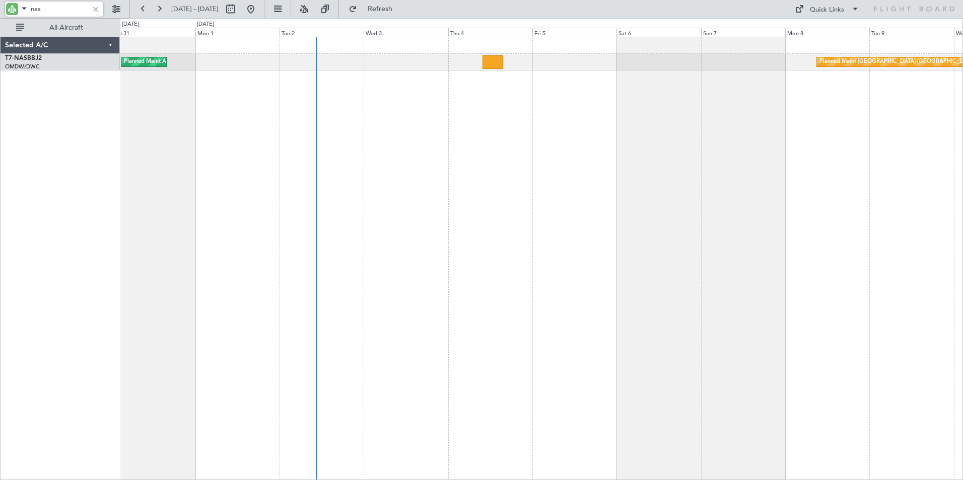
click at [580, 230] on div "Planned Maint [GEOGRAPHIC_DATA]-[GEOGRAPHIC_DATA] Planned Maint Abuja ([PERSON_…" at bounding box center [541, 259] width 843 height 444
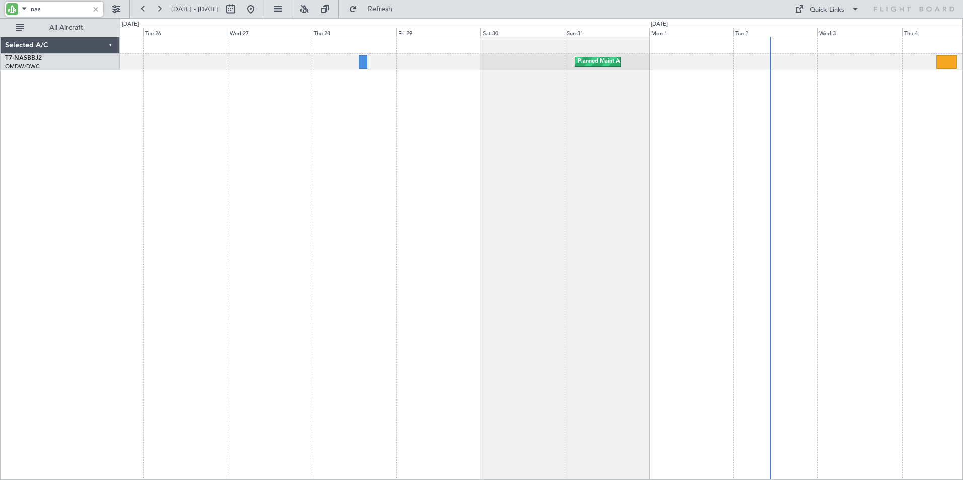
click at [646, 188] on div "Planned Maint Abuja ([PERSON_NAME] Intl) Planned Maint Abuja ([PERSON_NAME] Int…" at bounding box center [541, 259] width 843 height 444
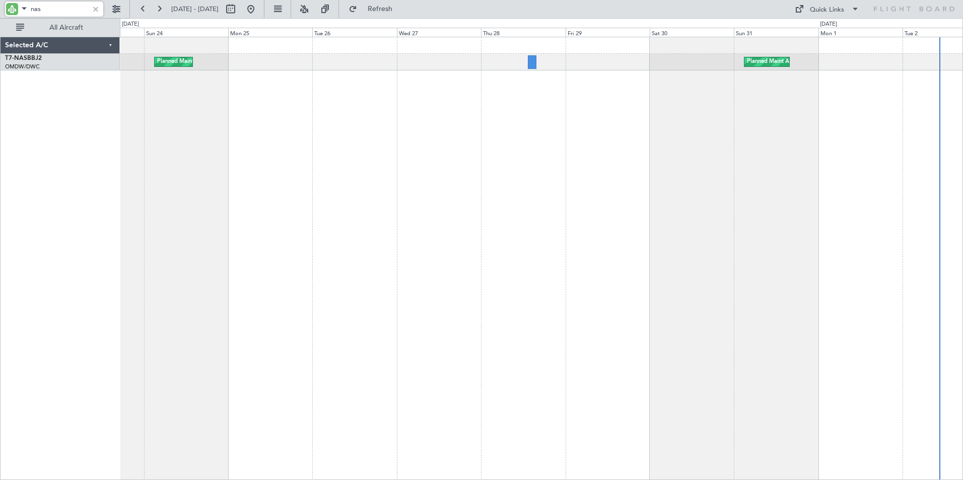
click at [442, 187] on div "Planned Maint Abuja ([PERSON_NAME] Intl) Planned Maint Abuja ([PERSON_NAME] Int…" at bounding box center [541, 259] width 843 height 444
drag, startPoint x: 57, startPoint y: 8, endPoint x: 1, endPoint y: 17, distance: 57.5
click at [1, 17] on div "nas" at bounding box center [64, 9] width 129 height 18
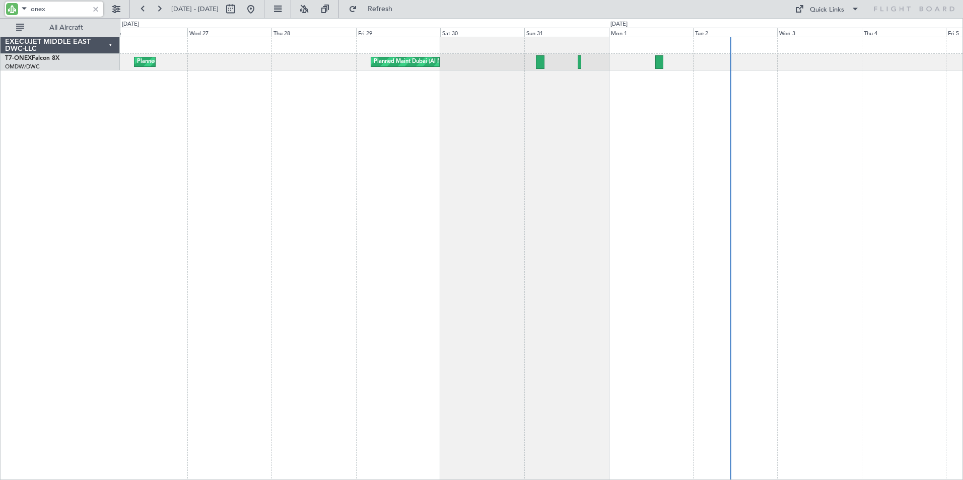
click at [548, 191] on div "Planned Maint Dubai (Al Maktoum Intl) Planned Maint [GEOGRAPHIC_DATA] (Al Makto…" at bounding box center [541, 259] width 843 height 444
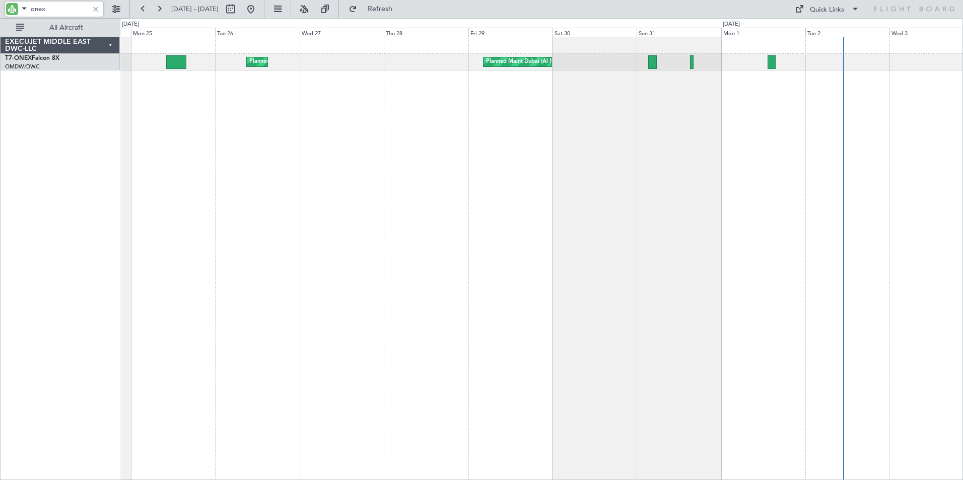
click at [387, 199] on div "Planned Maint Dubai (Al Maktoum Intl) Planned Maint [GEOGRAPHIC_DATA] (Al Makto…" at bounding box center [541, 259] width 843 height 444
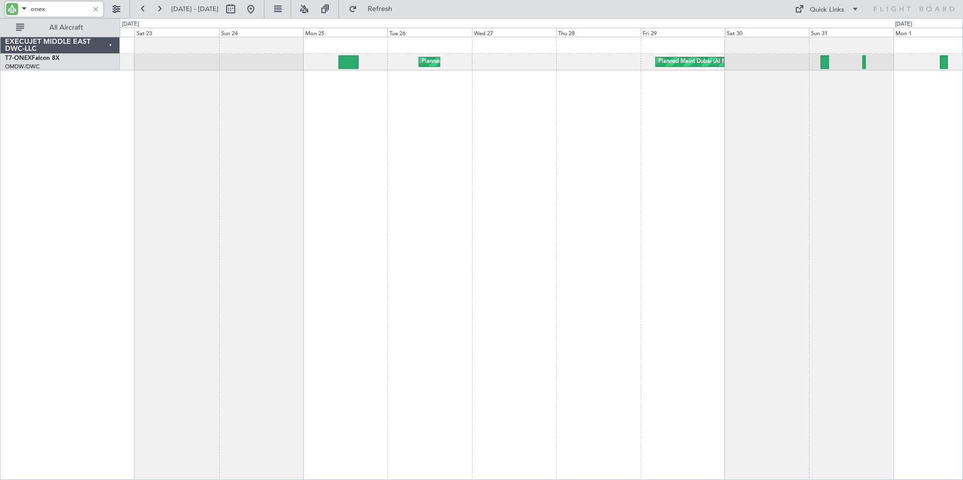
click at [480, 199] on div "Planned Maint Dubai (Al Maktoum Intl) Planned Maint [GEOGRAPHIC_DATA] (Al Makto…" at bounding box center [541, 259] width 843 height 444
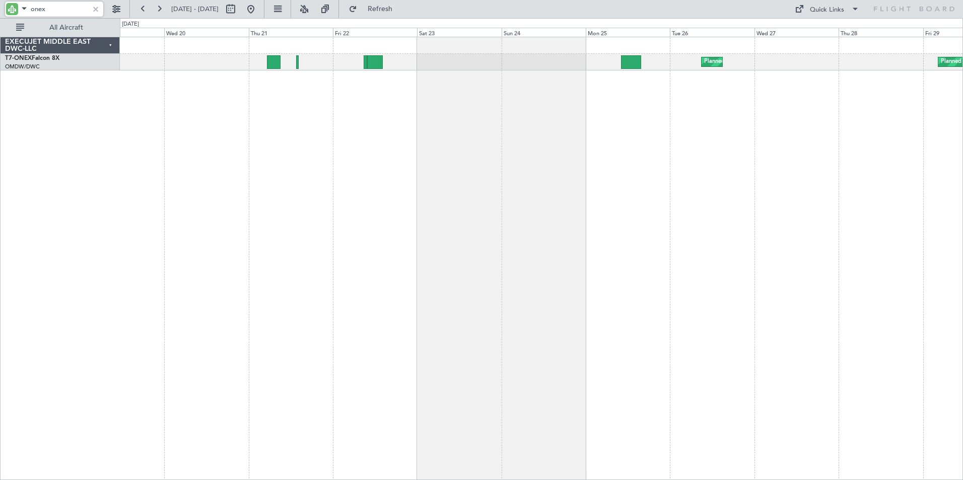
click at [507, 222] on div "Planned Maint Dubai (Al Maktoum Intl) Planned Maint [GEOGRAPHIC_DATA] (Al Makto…" at bounding box center [541, 259] width 843 height 444
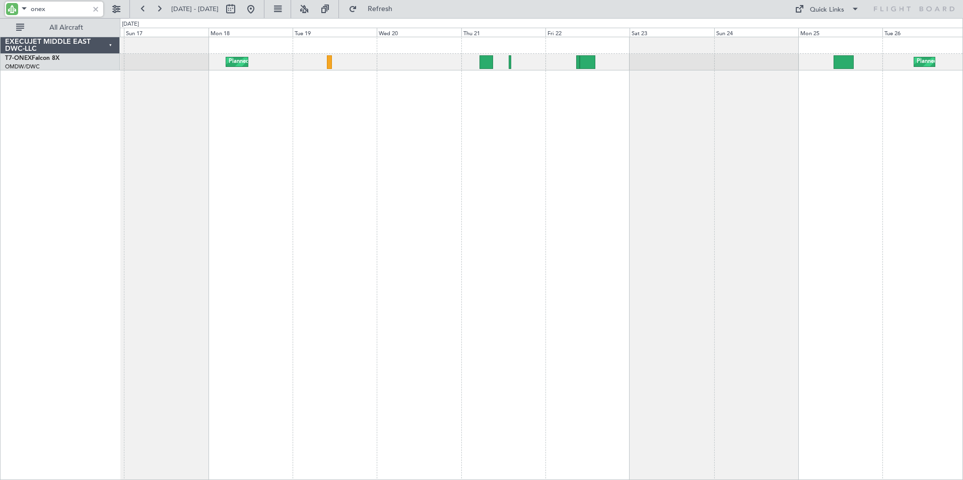
click at [515, 202] on div "Planned Maint Dubai (Al Maktoum Intl) Planned Maint Geneva ([GEOGRAPHIC_DATA]) …" at bounding box center [541, 259] width 843 height 444
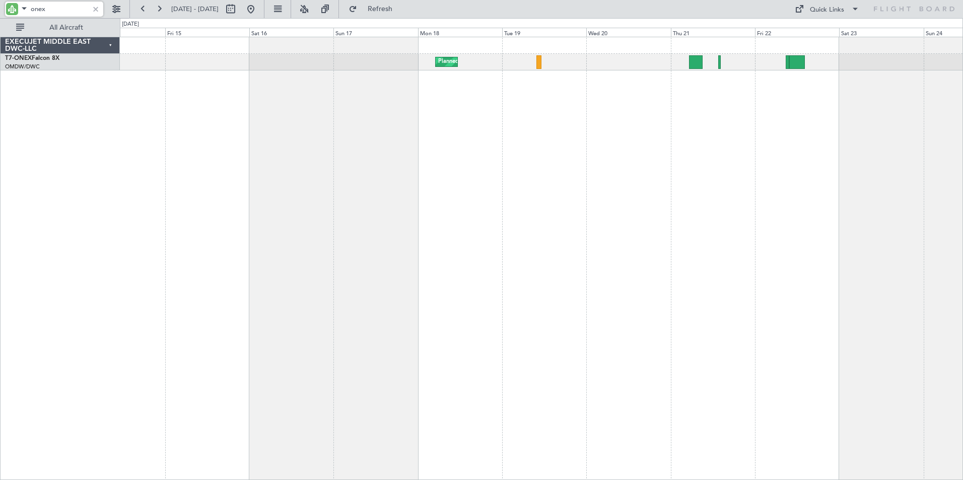
click at [577, 221] on div "Planned Maint Geneva (Cointrin) Planned Maint [GEOGRAPHIC_DATA] (Al Maktoum Int…" at bounding box center [541, 259] width 843 height 444
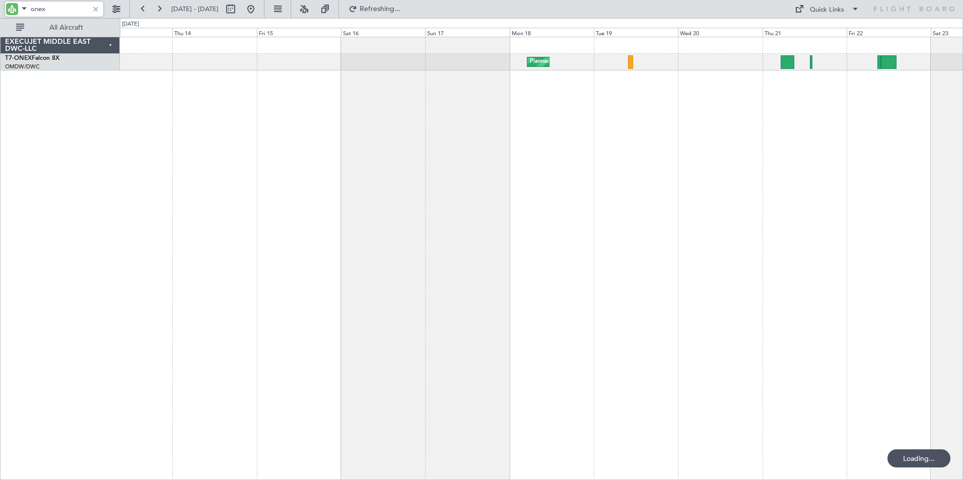
click at [555, 214] on div "Planned Maint Geneva (Cointrin)" at bounding box center [541, 259] width 843 height 444
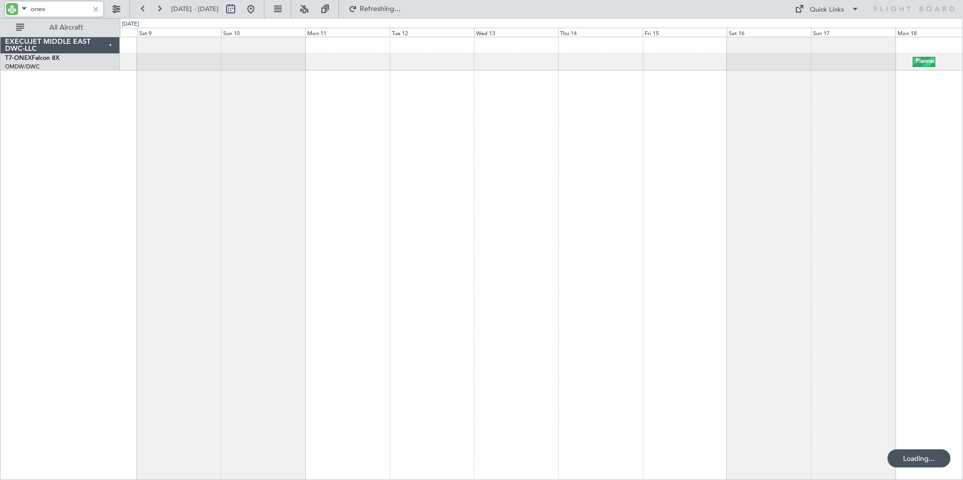
click at [541, 217] on div "Planned Maint Geneva (Cointrin)" at bounding box center [541, 259] width 843 height 444
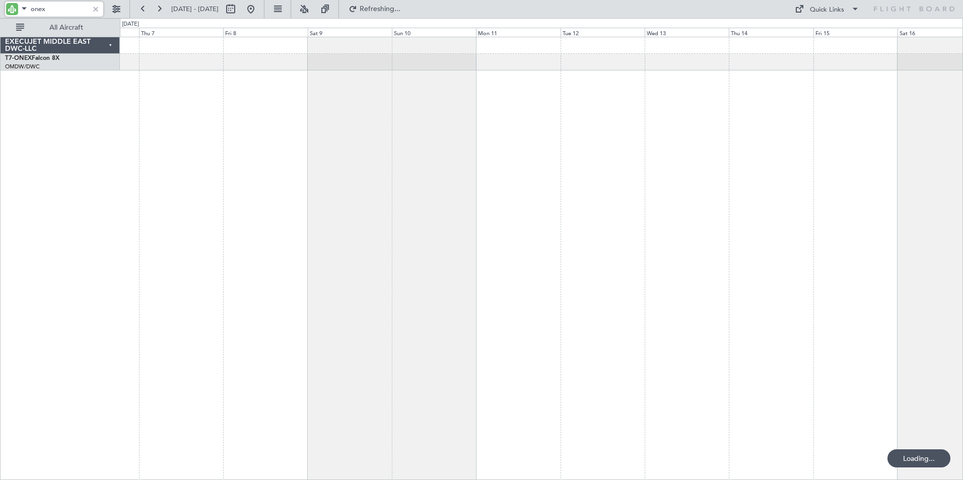
click at [419, 217] on div "Planned Maint Geneva (Cointrin)" at bounding box center [541, 259] width 843 height 444
click at [423, 209] on div "Planned Maint Geneva (Cointrin)" at bounding box center [541, 259] width 843 height 444
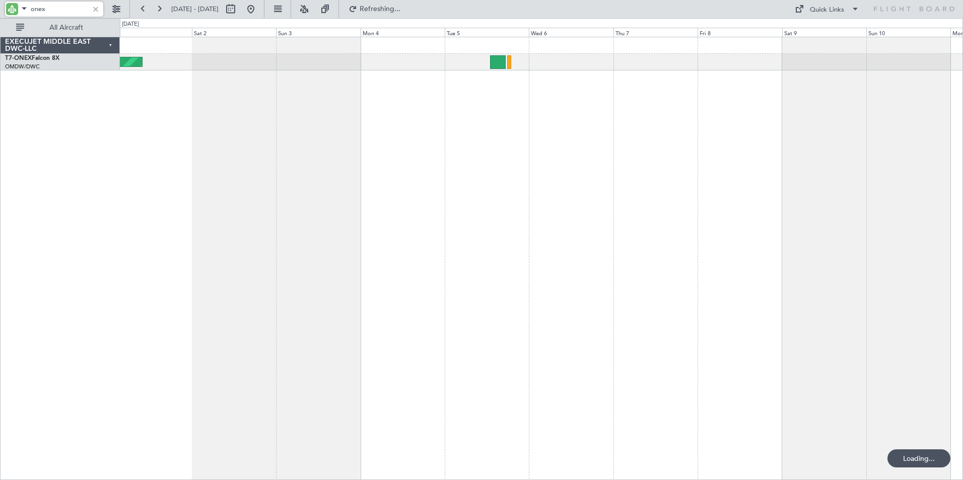
click at [522, 210] on div "Planned Maint Geneva (Cointrin)" at bounding box center [541, 259] width 843 height 444
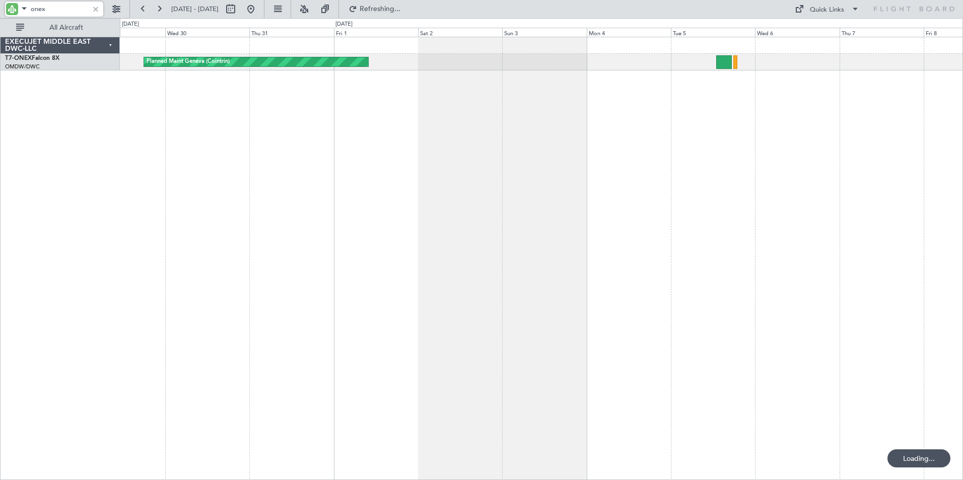
click at [546, 221] on div "Planned Maint Geneva (Cointrin) Planned Maint [GEOGRAPHIC_DATA] ([GEOGRAPHIC_DA…" at bounding box center [541, 259] width 843 height 444
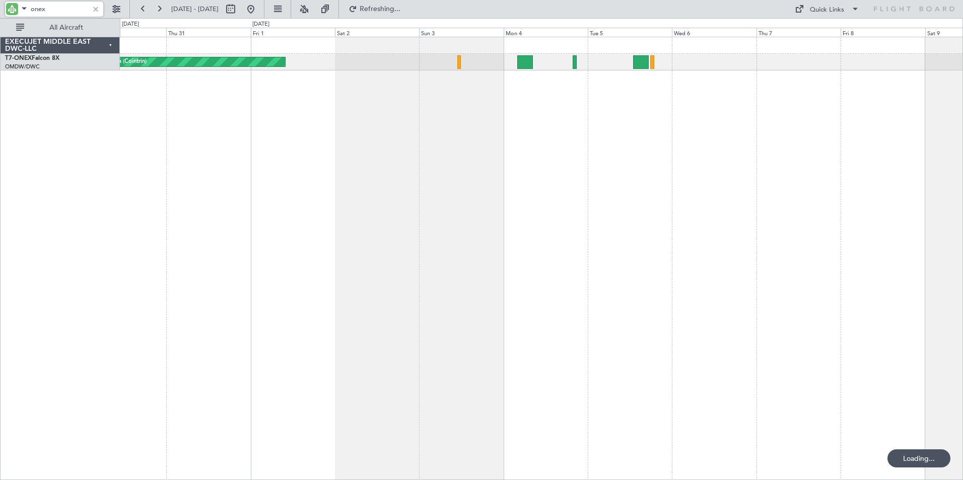
click at [150, 226] on div "Planned Maint Geneva (Cointrin)" at bounding box center [541, 259] width 843 height 444
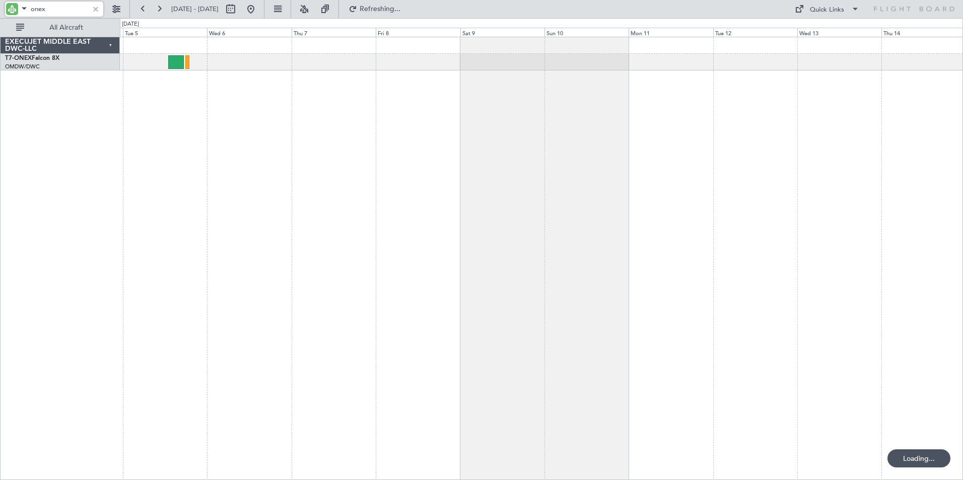
click at [222, 210] on div at bounding box center [541, 259] width 843 height 444
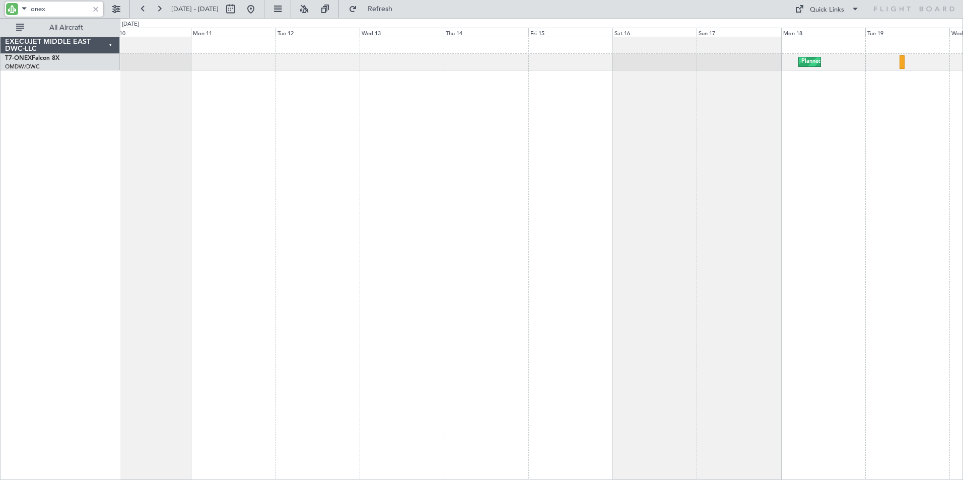
click at [259, 204] on div "Planned Maint Geneva (Cointrin)" at bounding box center [541, 259] width 843 height 444
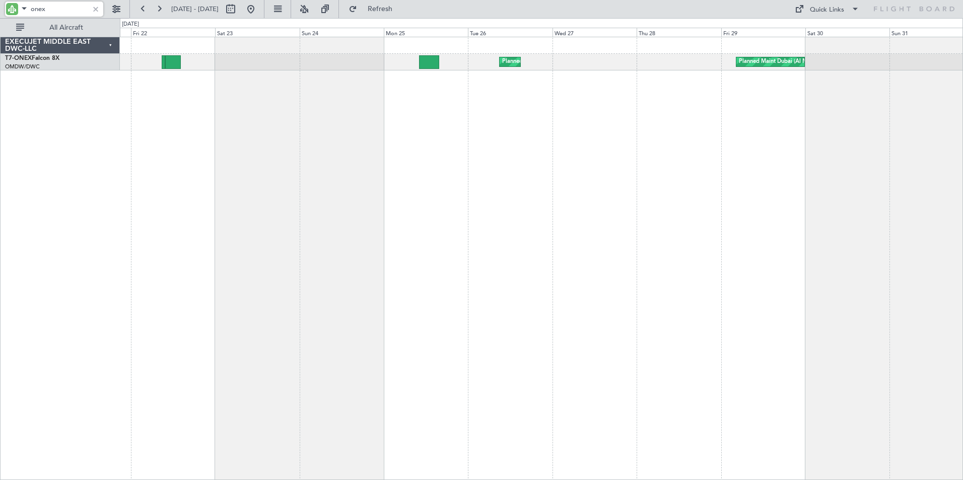
click at [258, 208] on div "Planned Maint Dubai (Al Maktoum Intl) Planned Maint [GEOGRAPHIC_DATA] (Al Makto…" at bounding box center [541, 259] width 843 height 444
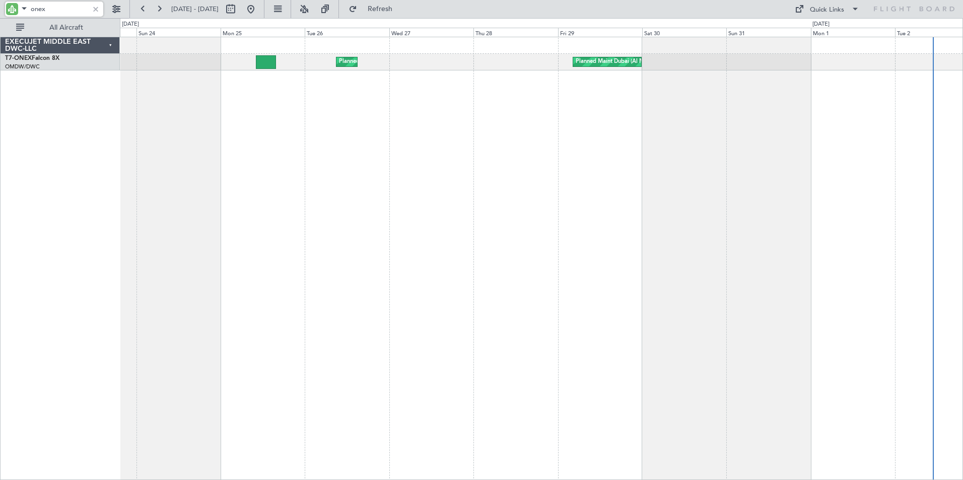
click at [641, 203] on div "Planned Maint Dubai (Al Maktoum Intl) Planned Maint [GEOGRAPHIC_DATA] (Al Makto…" at bounding box center [541, 259] width 843 height 444
drag, startPoint x: 50, startPoint y: 10, endPoint x: -4, endPoint y: 7, distance: 53.9
click at [0, 7] on html "onex [DATE] - [DATE] Refresh Quick Links All Aircraft Planned Maint [GEOGRAPHIC…" at bounding box center [481, 240] width 963 height 480
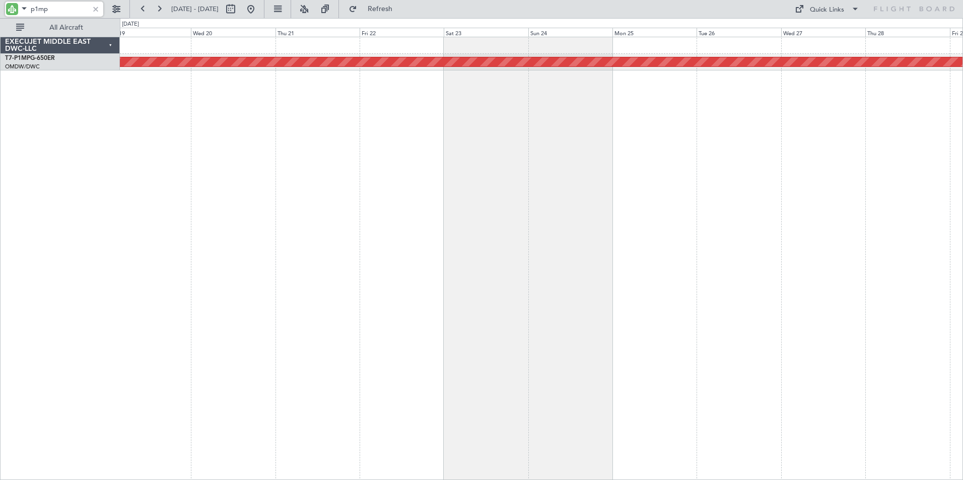
click at [618, 195] on div "Planned Maint Savannah (Savannah/hilton Head Intl)" at bounding box center [541, 259] width 843 height 444
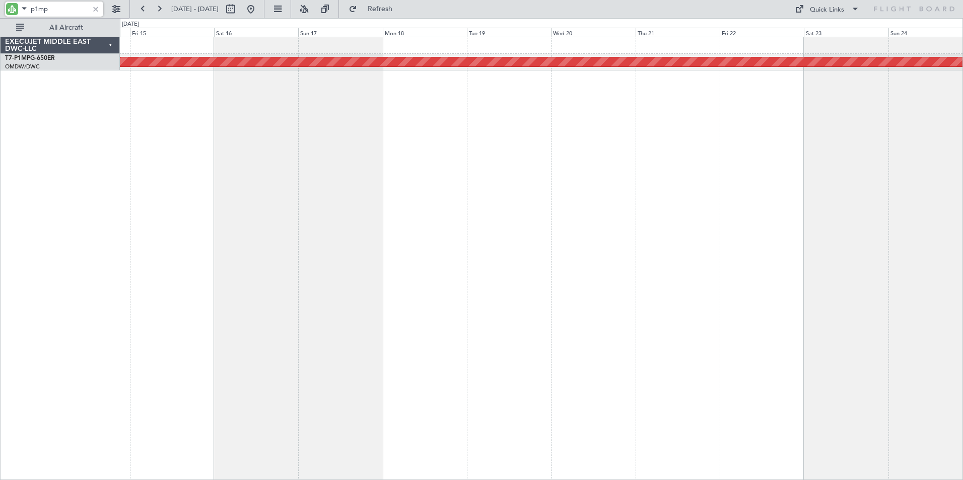
click at [625, 196] on div "Planned Maint Savannah (Savannah/hilton Head Intl)" at bounding box center [541, 259] width 843 height 444
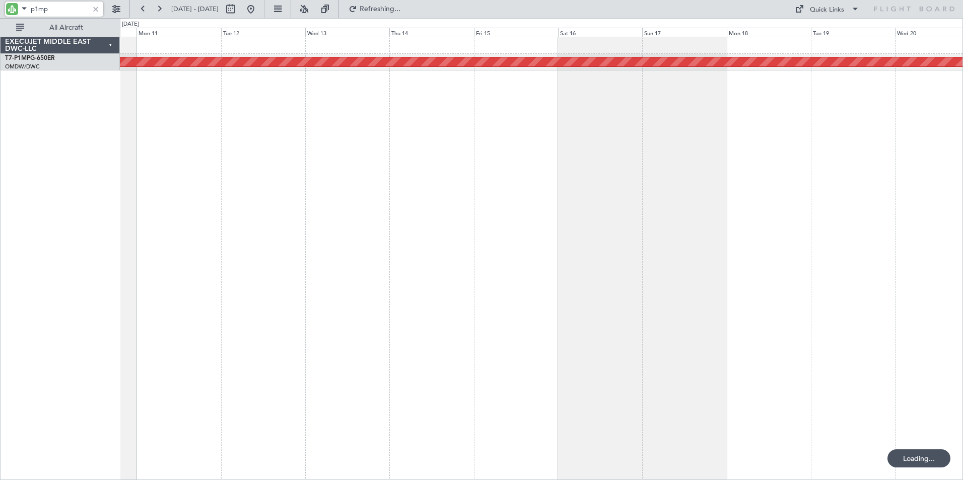
click at [535, 187] on div "Planned Maint Savannah (Savannah/hilton Head Intl)" at bounding box center [541, 259] width 843 height 444
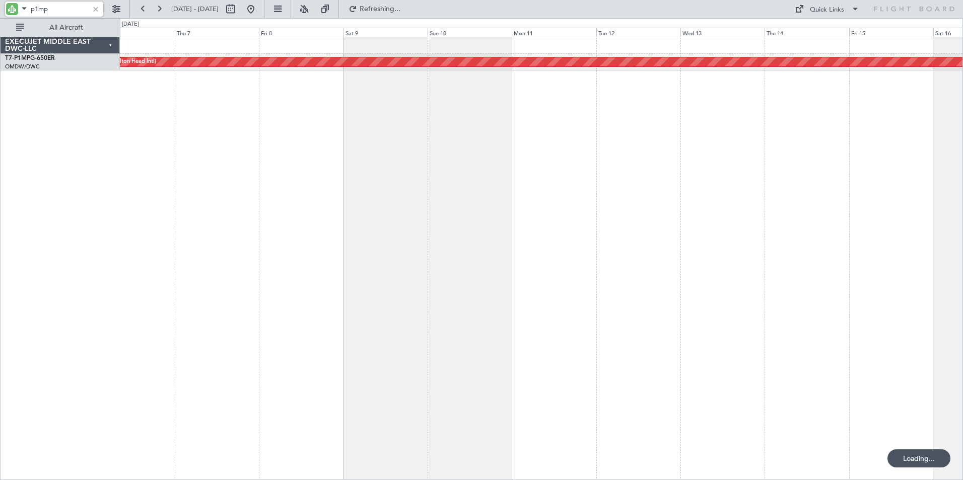
click at [591, 189] on div "Planned Maint Savannah (Savannah/hilton Head Intl)" at bounding box center [541, 259] width 843 height 444
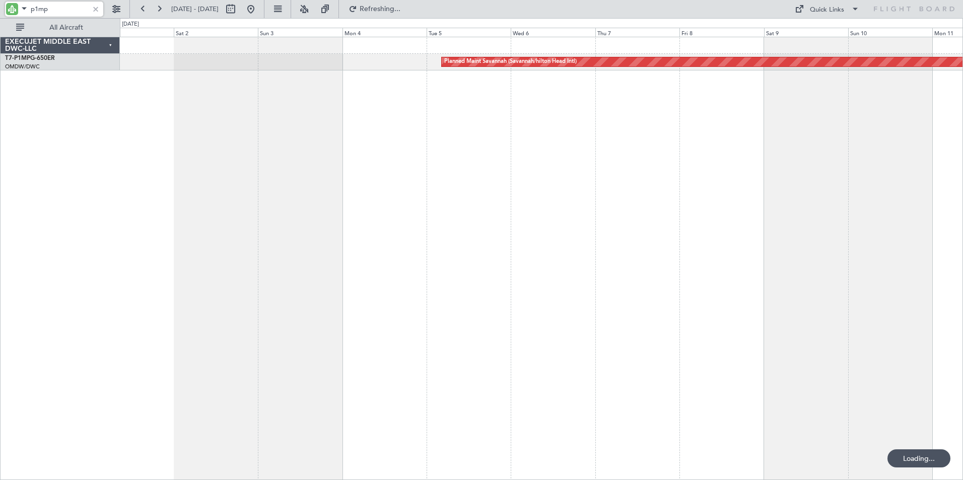
click at [608, 209] on div "Planned Maint Savannah (Savannah/hilton Head Intl)" at bounding box center [541, 259] width 843 height 444
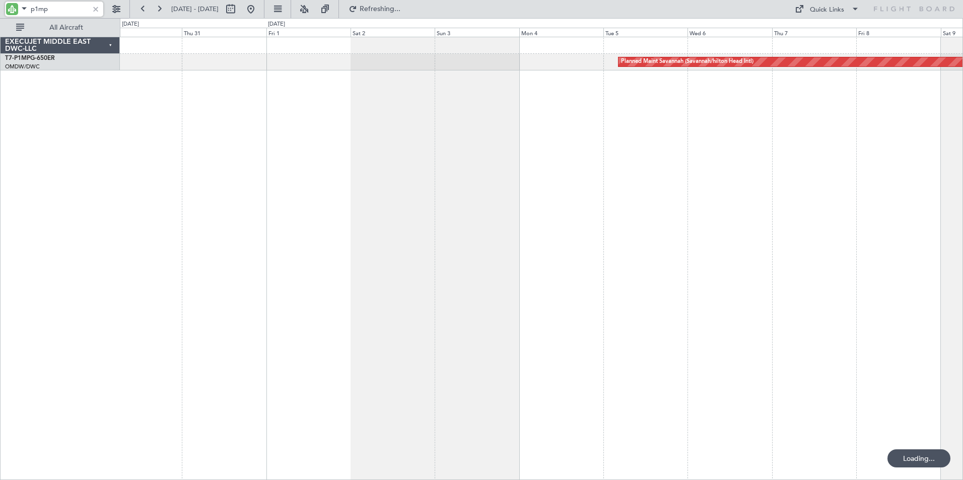
click at [422, 203] on div "Planned Maint Savannah (Savannah/hilton Head Intl)" at bounding box center [541, 259] width 843 height 444
type input "p1mp"
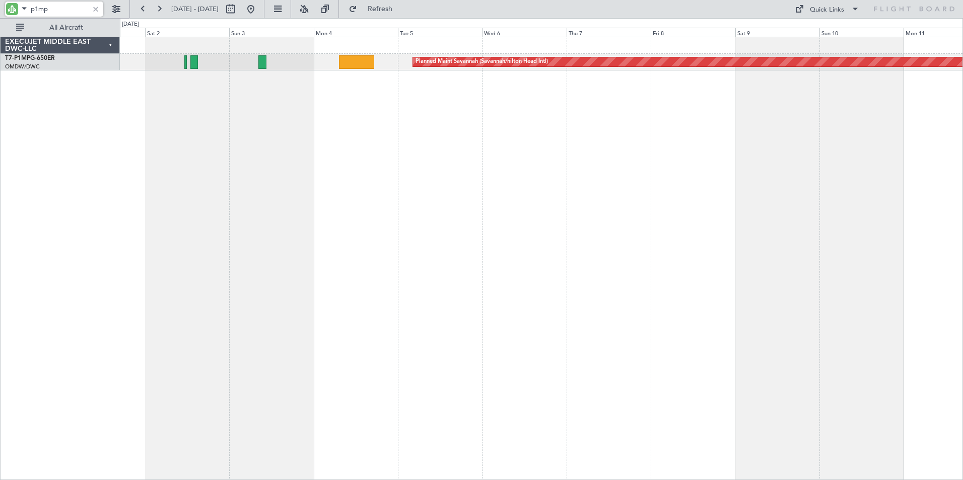
click at [366, 176] on div "Planned Maint Savannah (Savannah/hilton Head Intl)" at bounding box center [541, 259] width 843 height 444
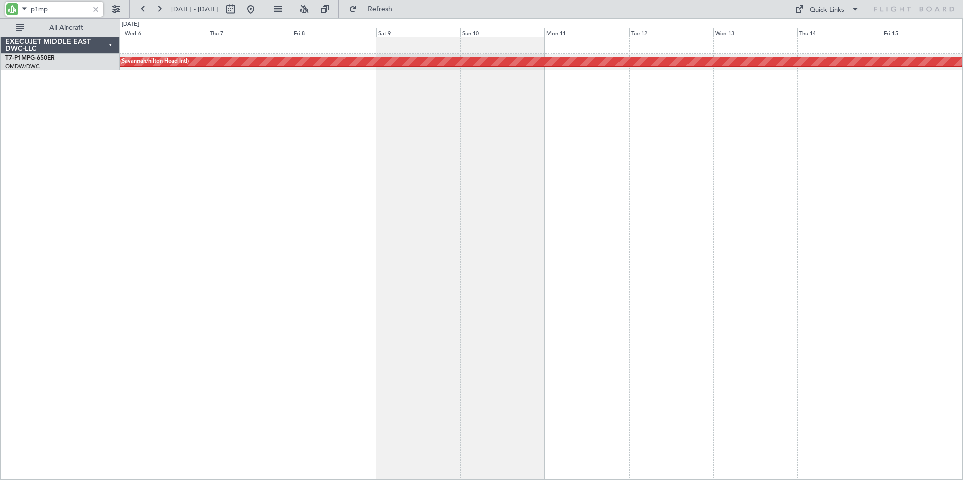
click at [316, 185] on div "Planned Maint Savannah (Savannah/hilton Head Intl)" at bounding box center [541, 259] width 843 height 444
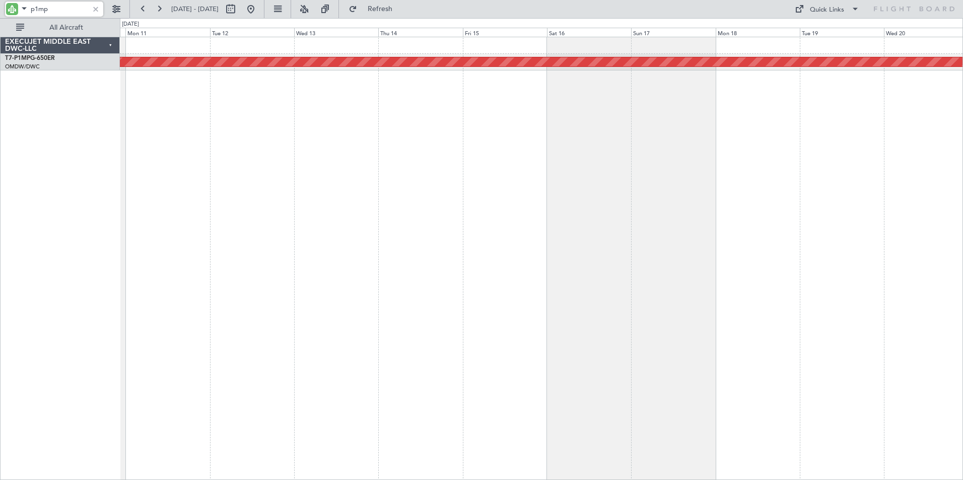
click at [342, 189] on div "Planned Maint Savannah (Savannah/hilton Head Intl)" at bounding box center [541, 259] width 843 height 444
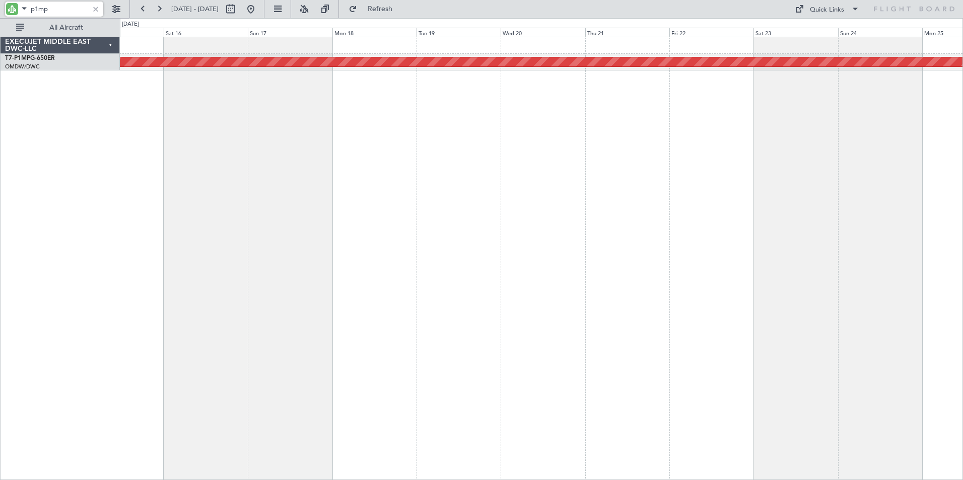
click at [354, 179] on div "Planned Maint Savannah (Savannah/hilton Head Intl)" at bounding box center [541, 259] width 843 height 444
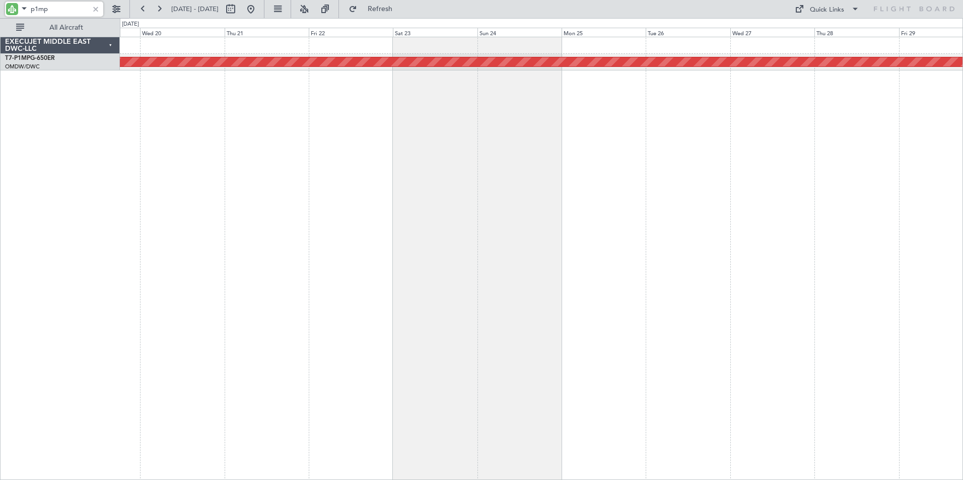
click at [374, 194] on div "Planned Maint Savannah (Savannah/hilton Head Intl)" at bounding box center [541, 259] width 843 height 444
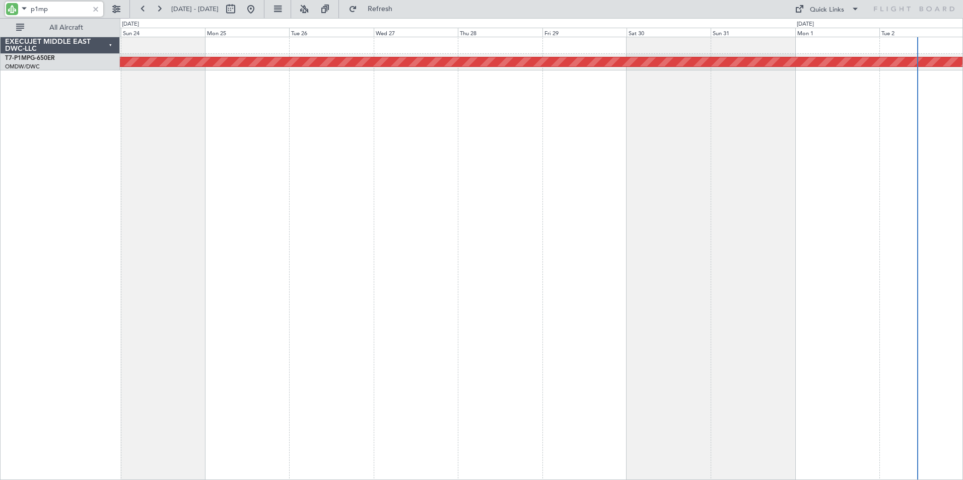
click at [369, 193] on div "Planned Maint Savannah (Savannah/hilton Head Intl)" at bounding box center [541, 259] width 843 height 444
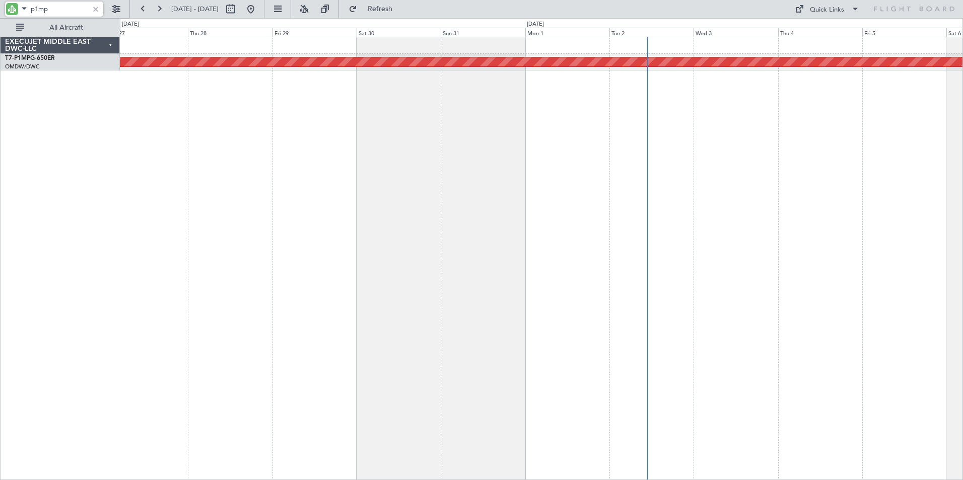
click at [447, 206] on div "Planned Maint Savannah (Savannah/hilton Head Intl)" at bounding box center [541, 259] width 843 height 444
